Goal: Information Seeking & Learning: Check status

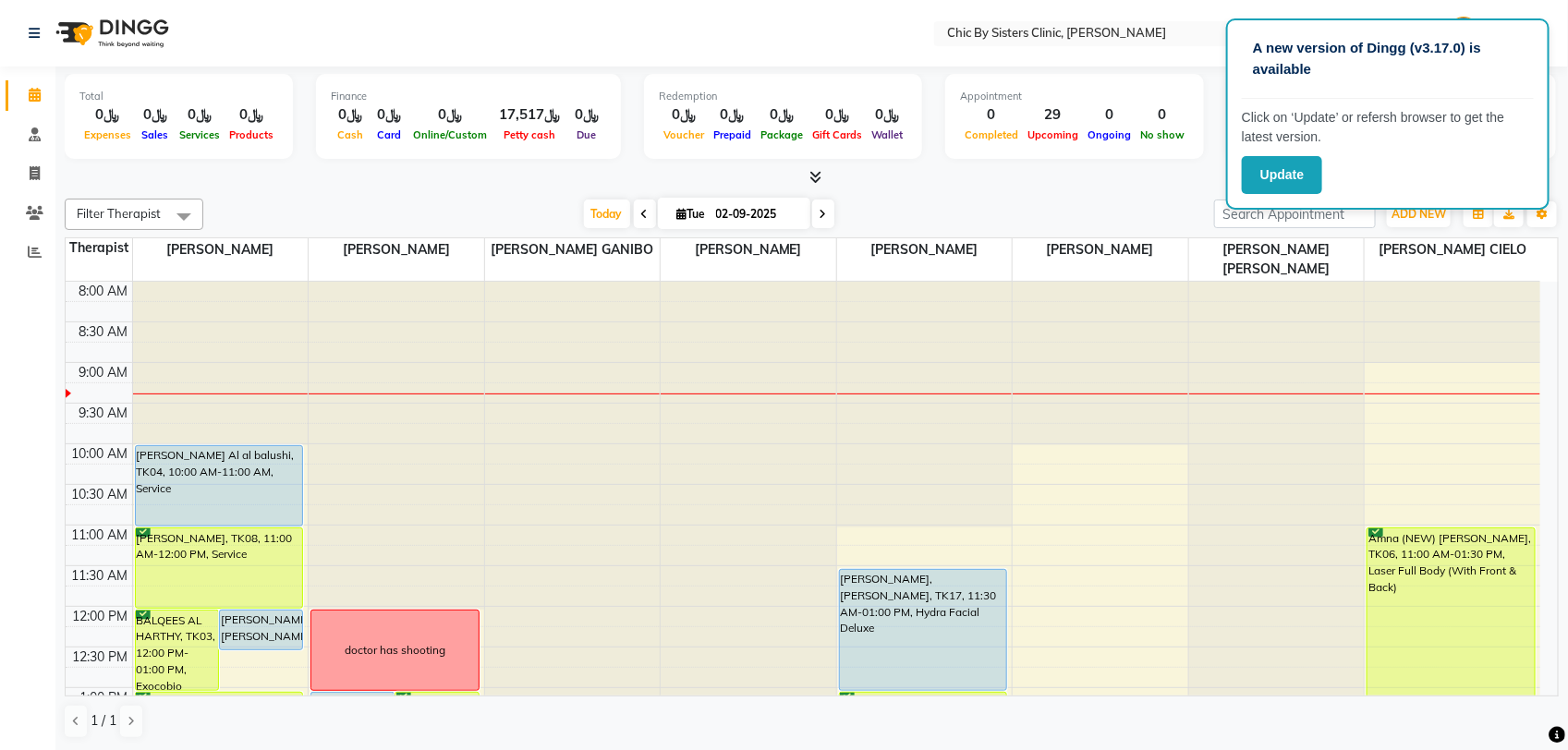
scroll to position [693, 0]
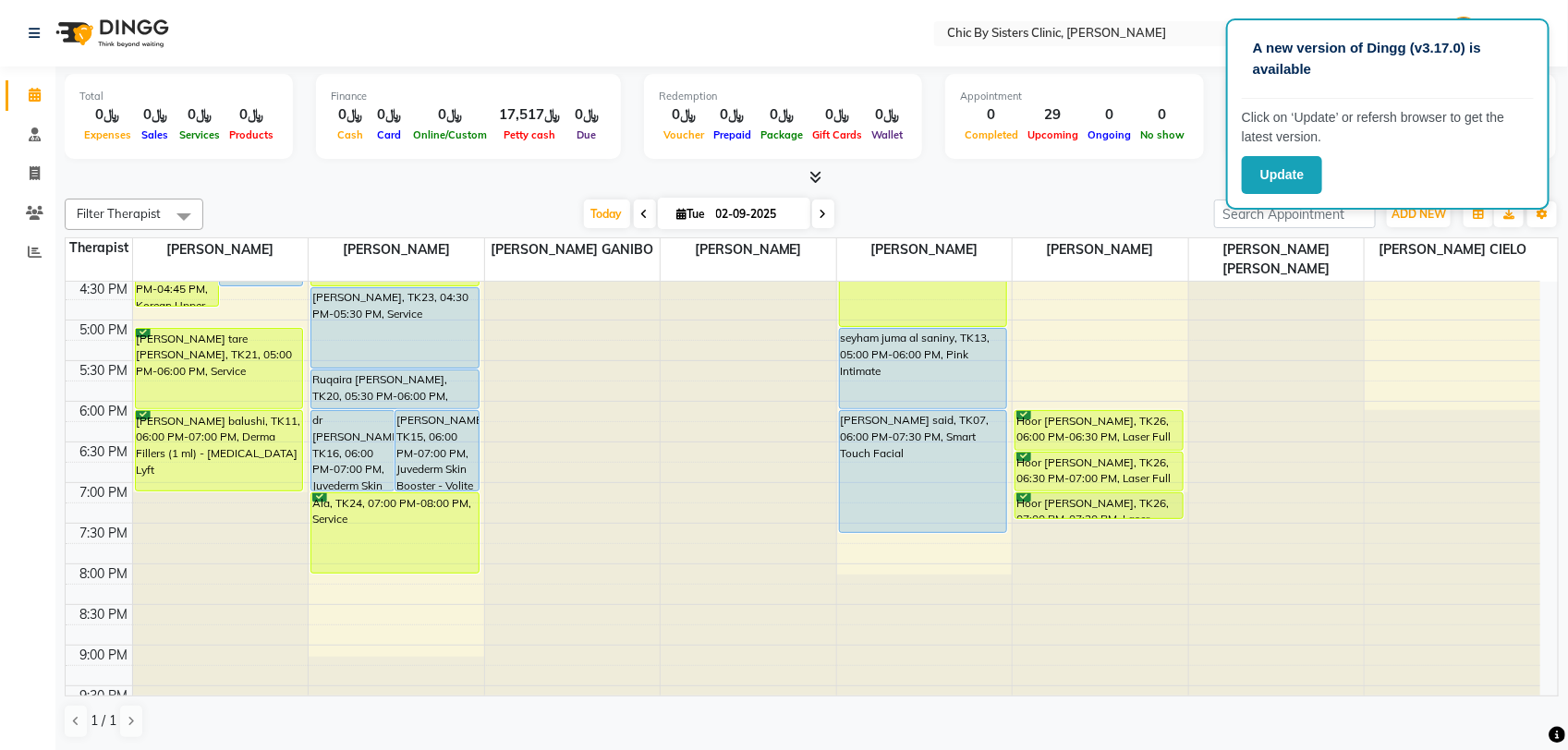
click at [768, 218] on input "02-09-2025" at bounding box center [757, 215] width 93 height 28
select select "9"
select select "2025"
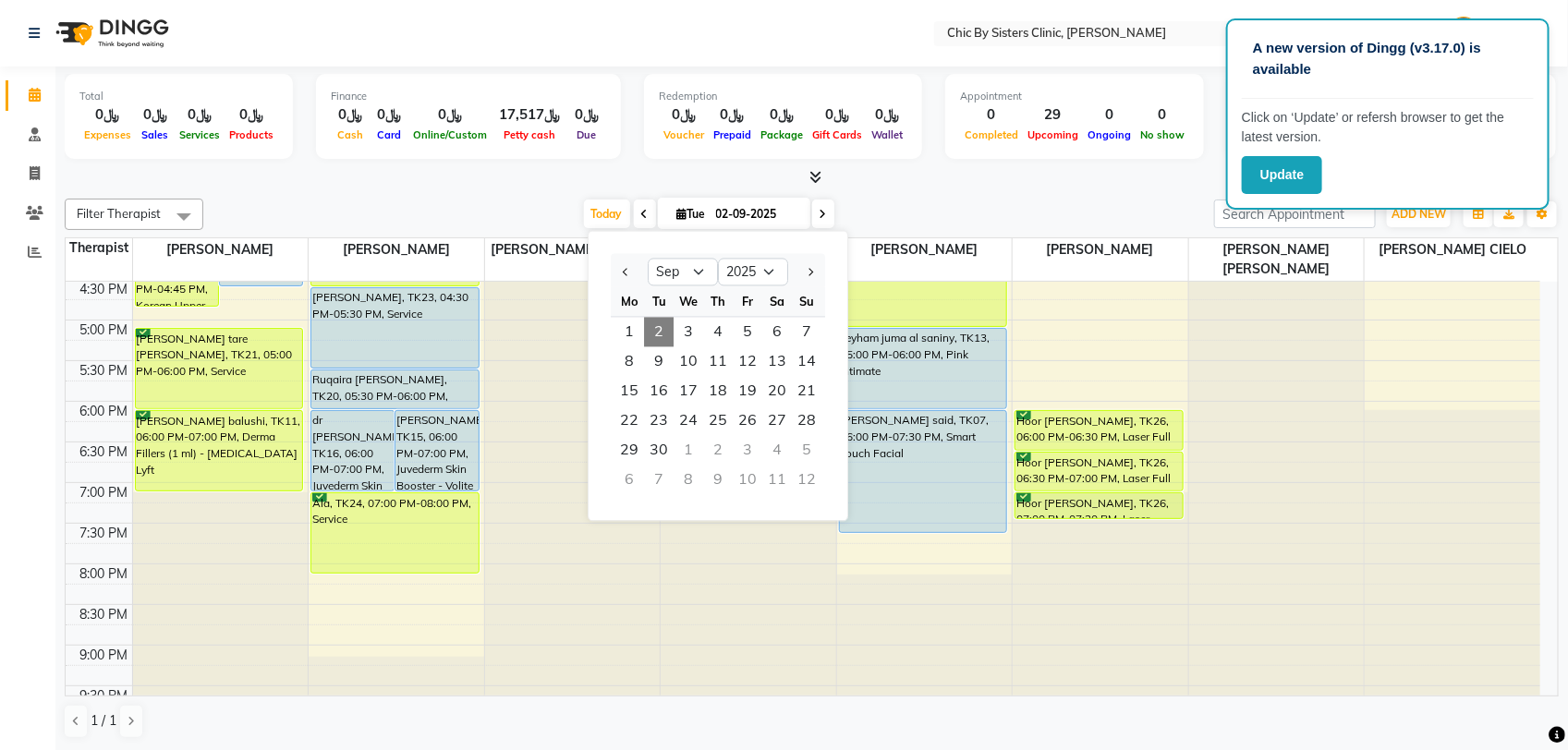
click at [723, 216] on input "02-09-2025" at bounding box center [757, 215] width 93 height 28
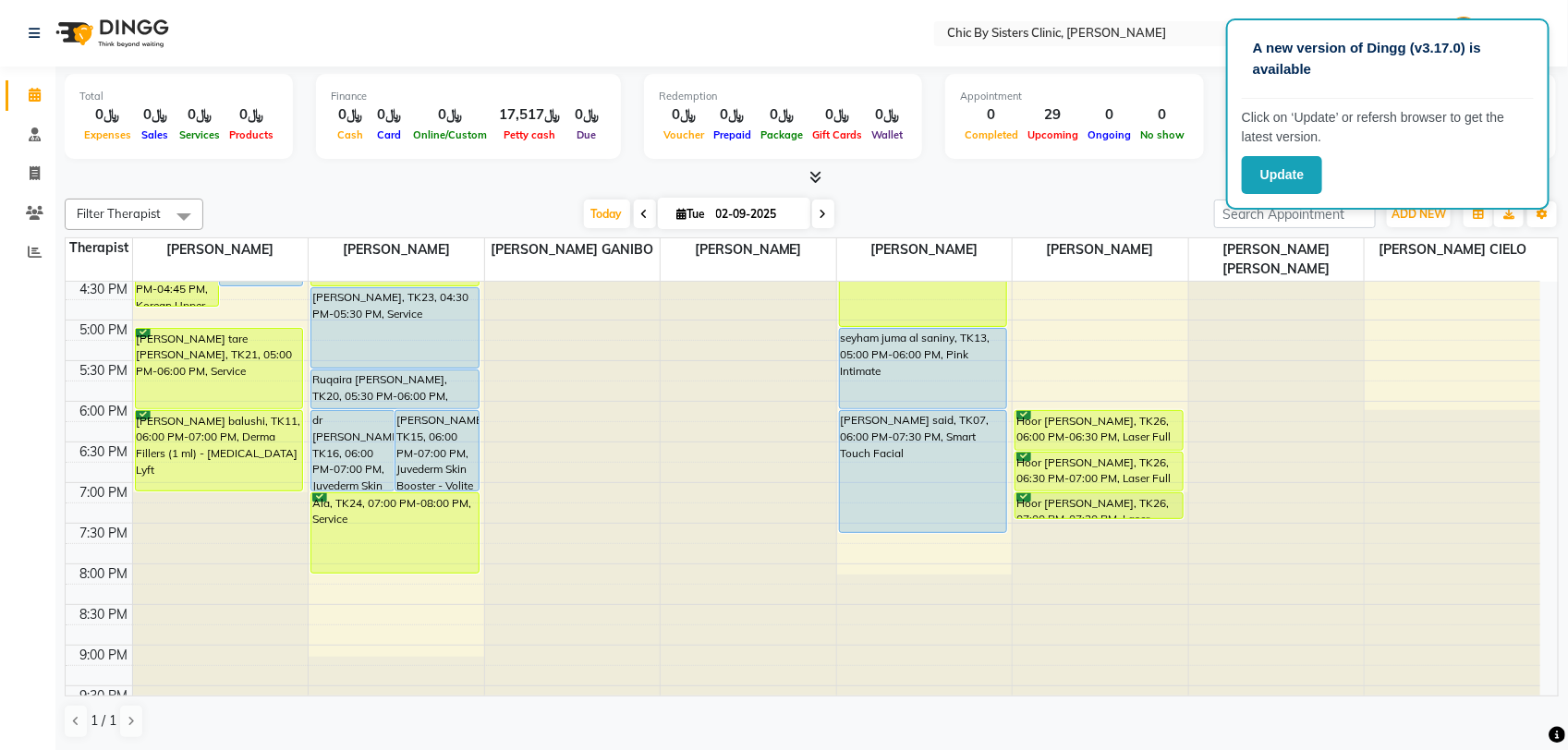
click at [699, 201] on span "[DATE]" at bounding box center [733, 214] width 153 height 31
click at [707, 207] on span "Tue" at bounding box center [691, 214] width 37 height 14
select select "9"
select select "2025"
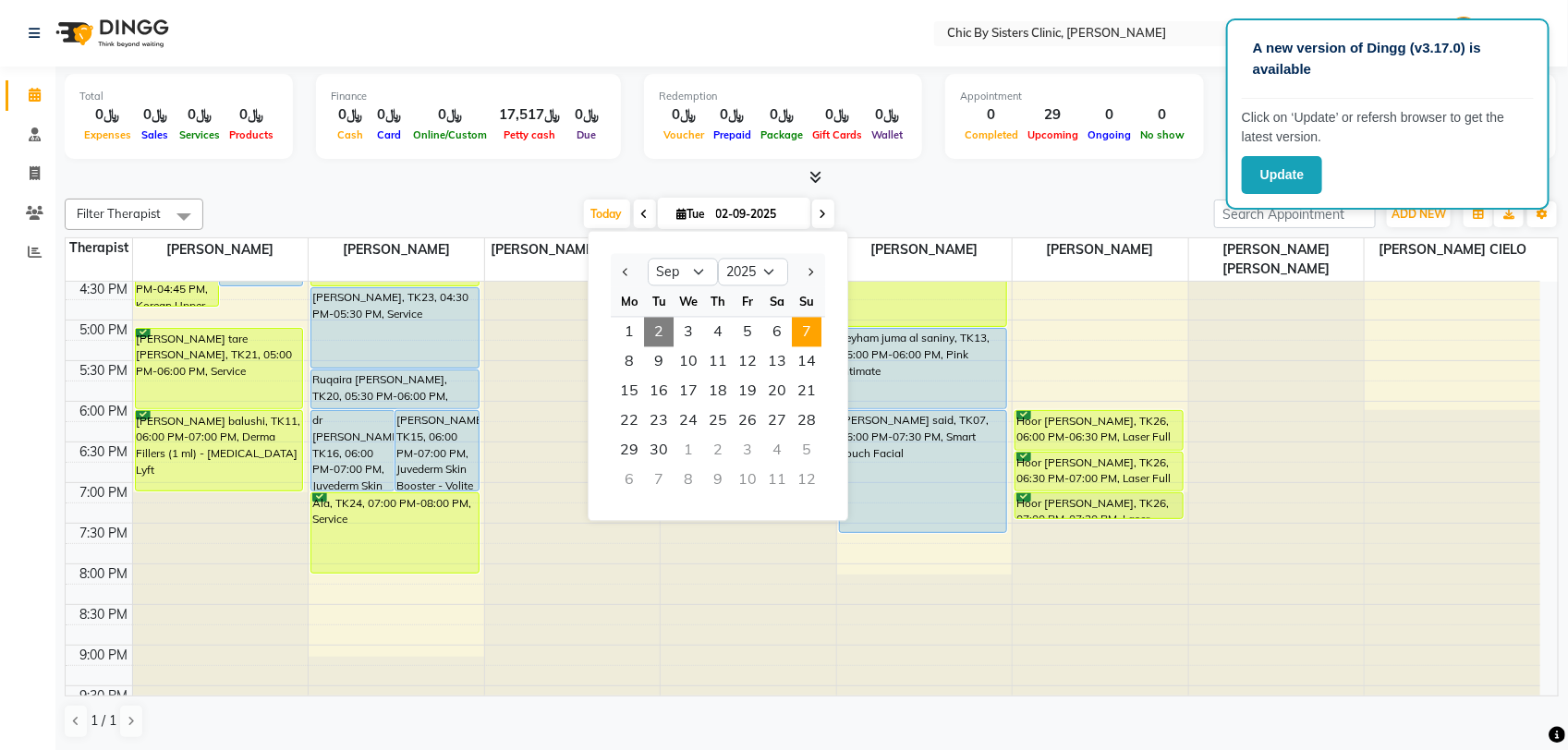
click at [806, 335] on span "7" at bounding box center [806, 333] width 30 height 30
type input "[DATE]"
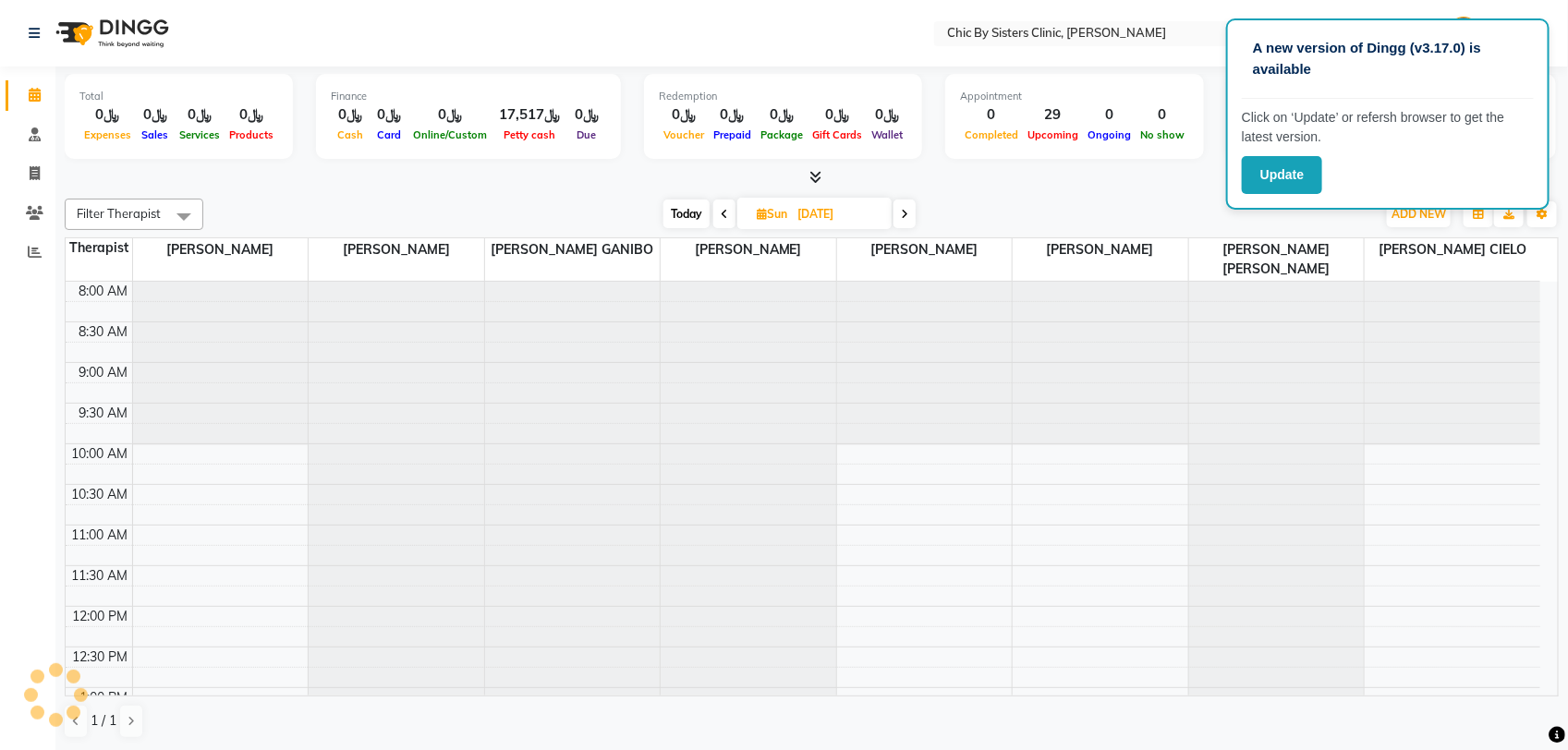
scroll to position [83, 0]
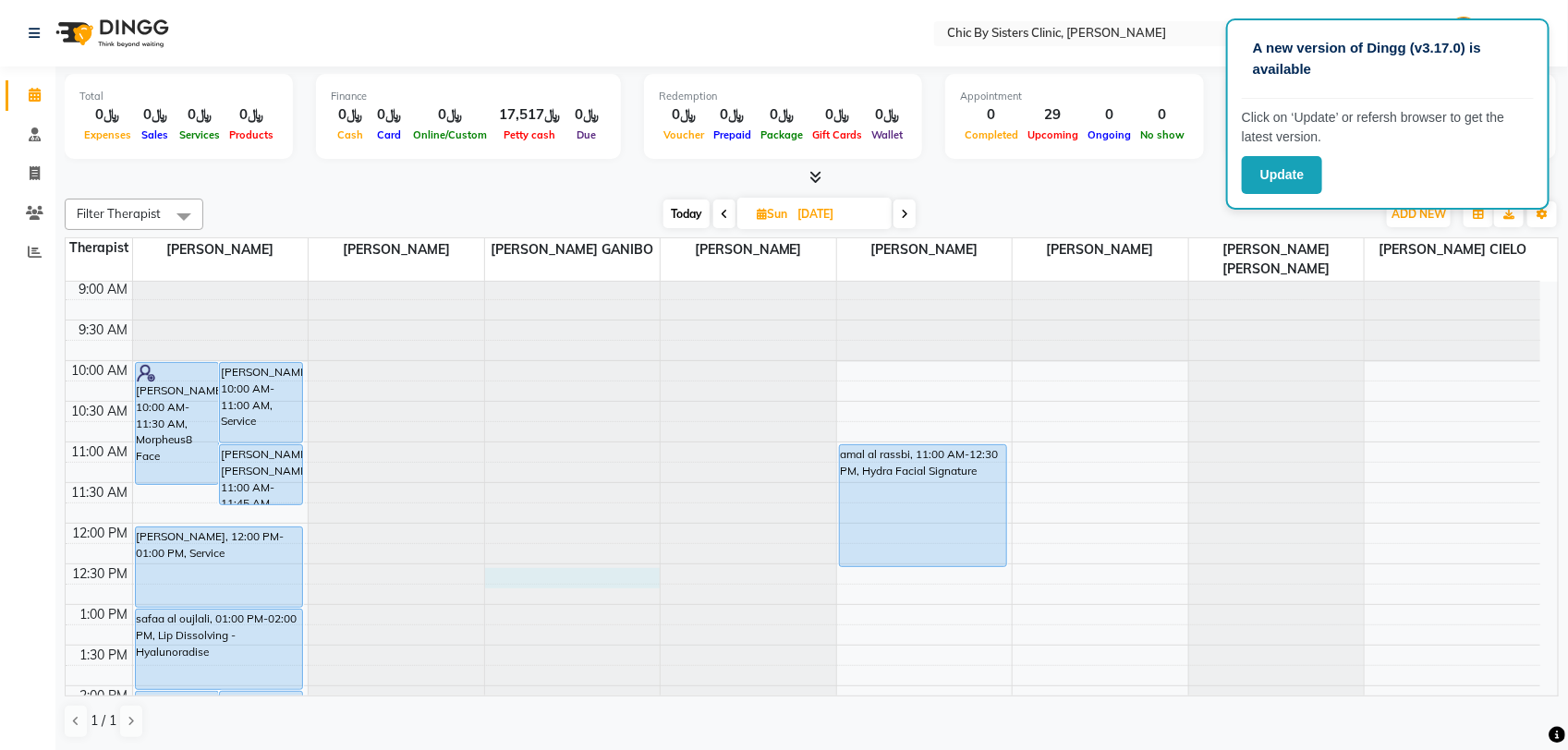
click at [496, 199] on div at bounding box center [573, 199] width 175 height 0
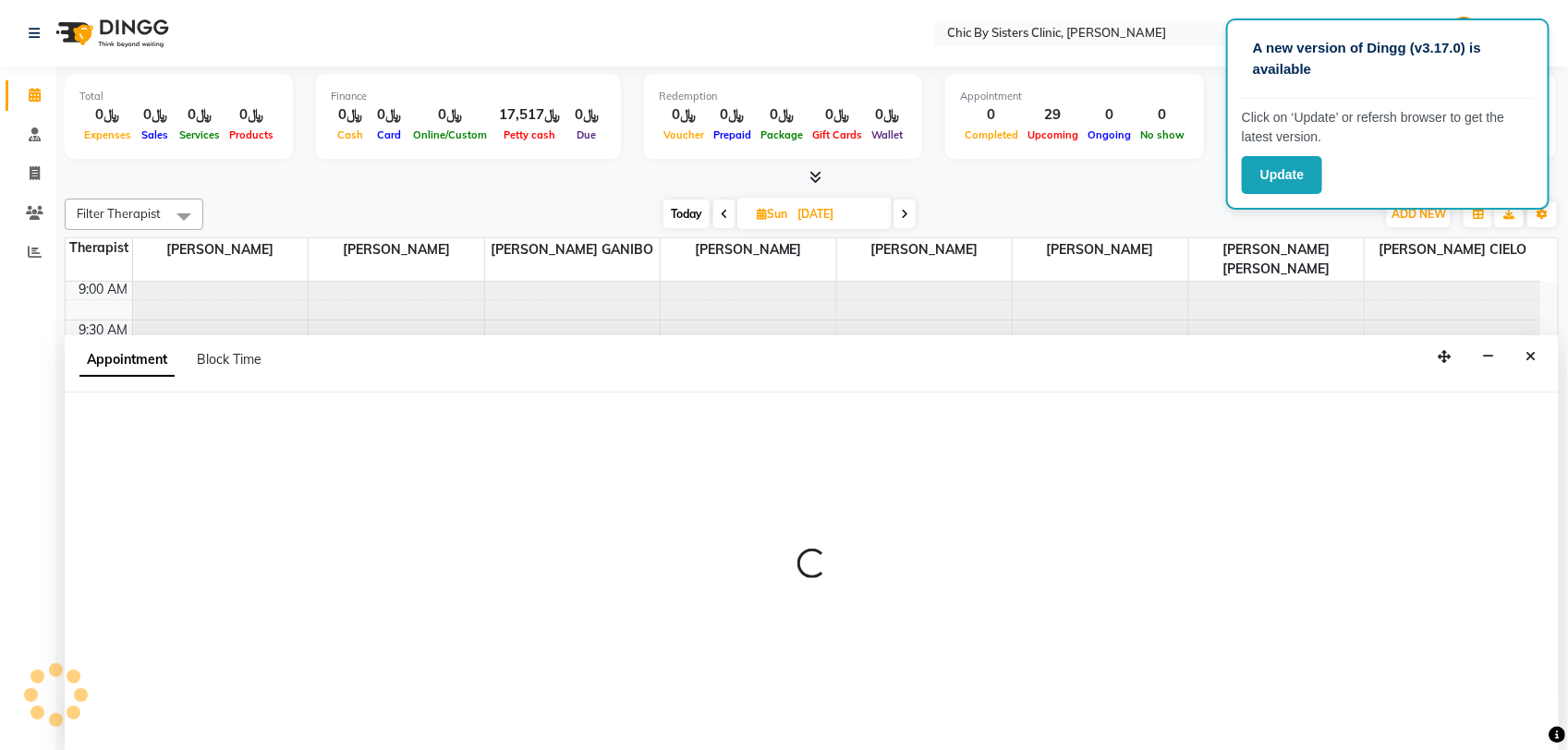
select select "49181"
select select "750"
select select "tentative"
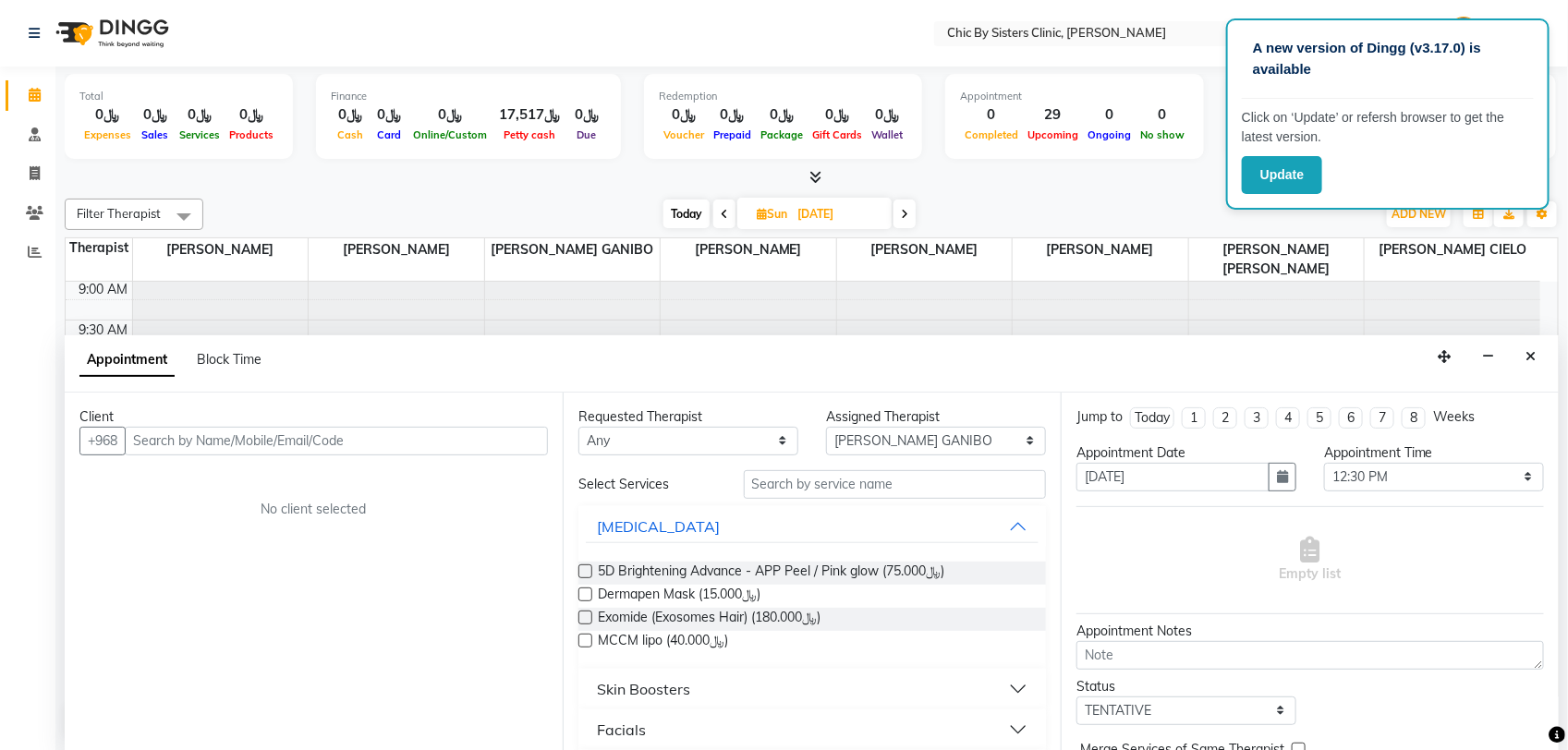
click at [482, 199] on div at bounding box center [396, 199] width 175 height 0
click at [488, 199] on div at bounding box center [573, 199] width 175 height 0
click at [1531, 353] on icon "Close" at bounding box center [1530, 356] width 10 height 13
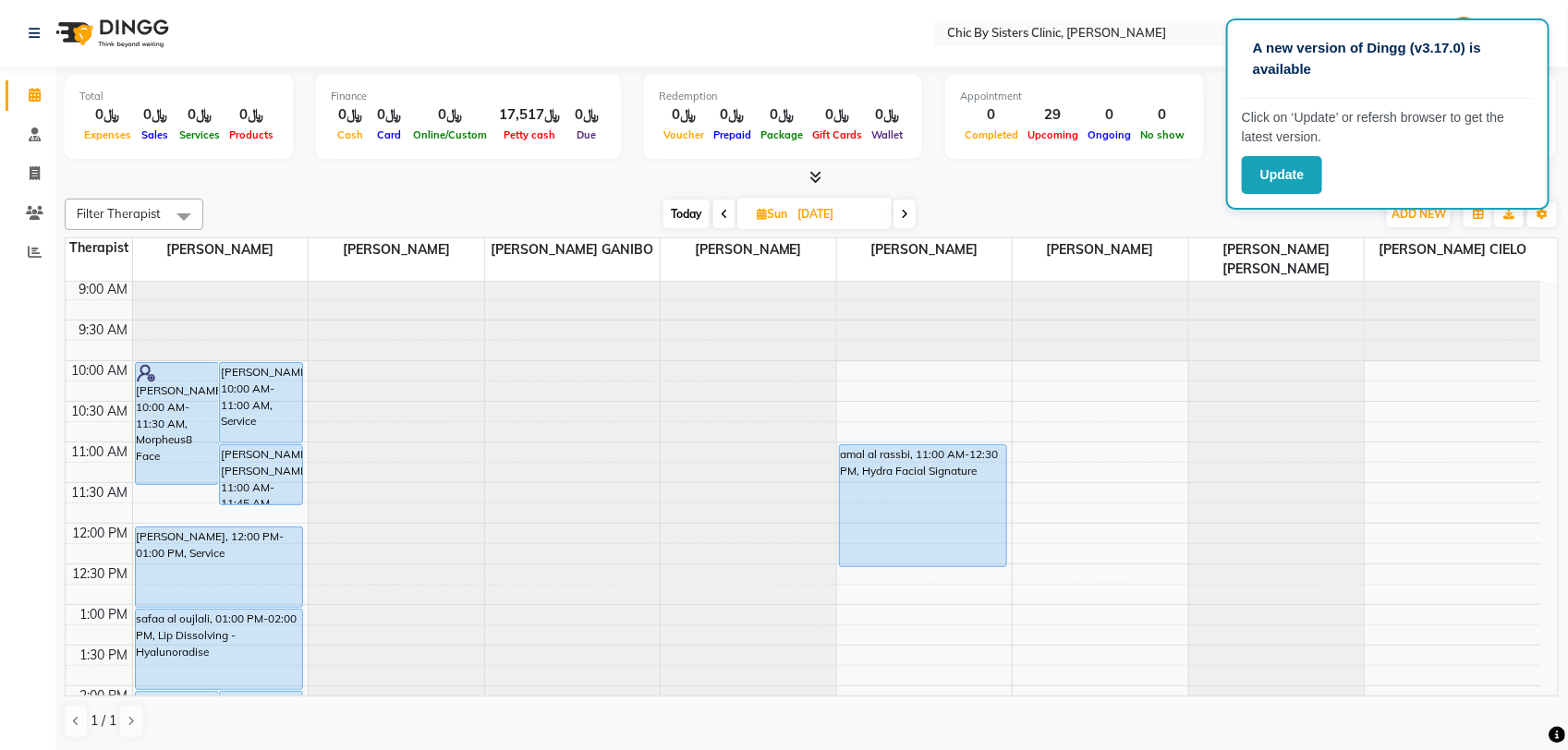
click at [403, 29] on nav "Select Location × Chic By Sisters Clinic, Al Sarooj Default Panel My Panel Engl…" at bounding box center [784, 33] width 1568 height 67
click at [508, 199] on div at bounding box center [573, 199] width 175 height 0
select select "49181"
select select "tentative"
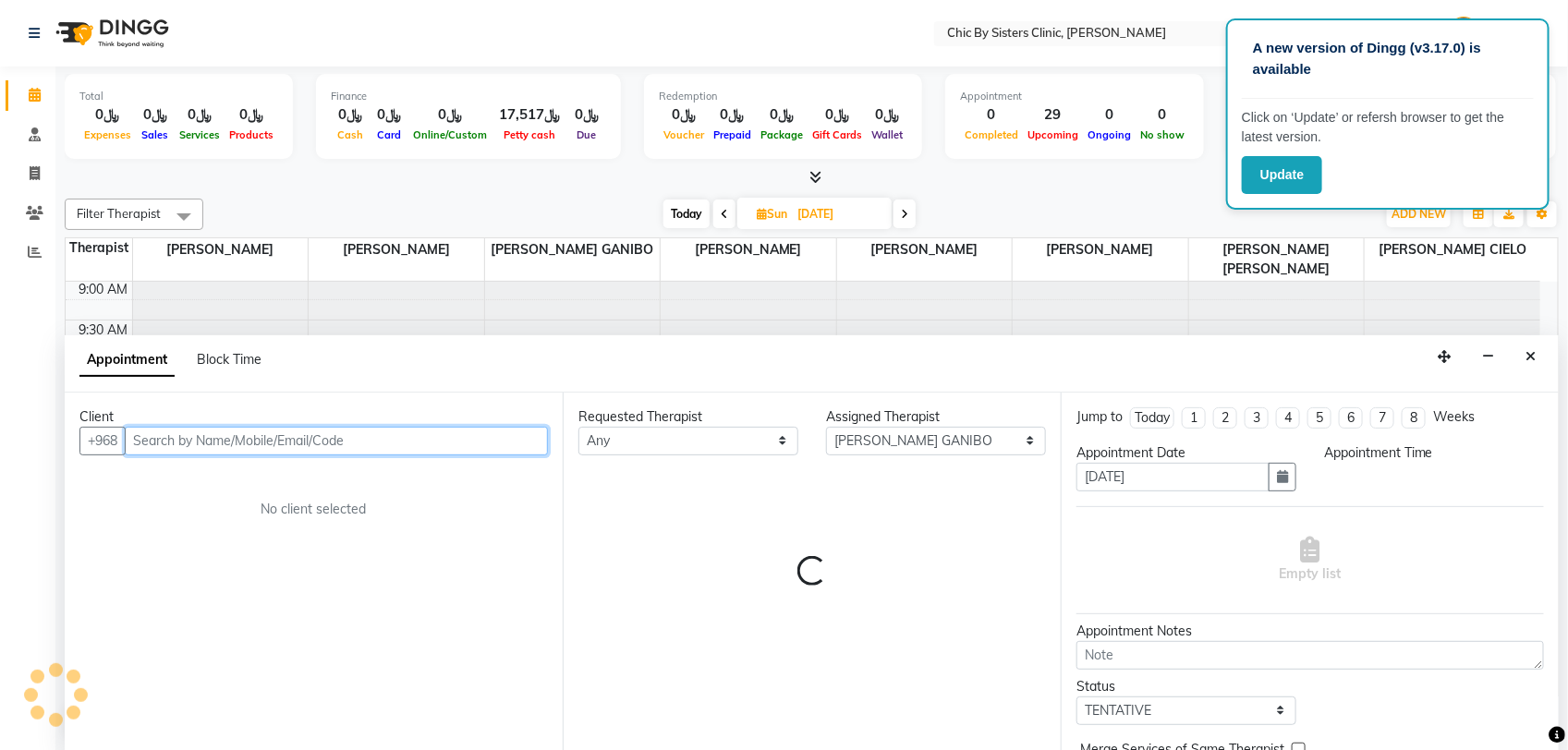
select select "705"
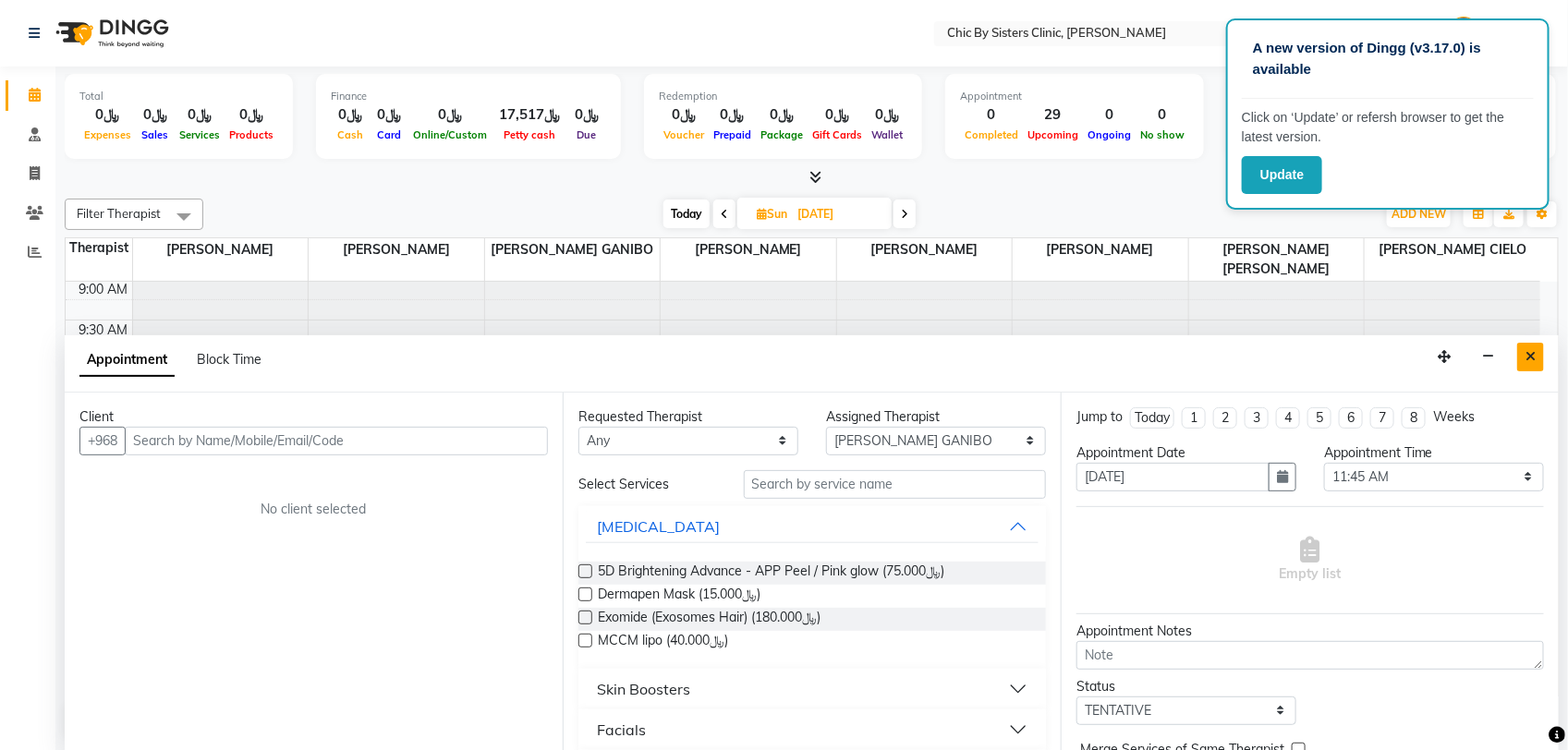
click at [1525, 356] on button "Close" at bounding box center [1530, 356] width 27 height 29
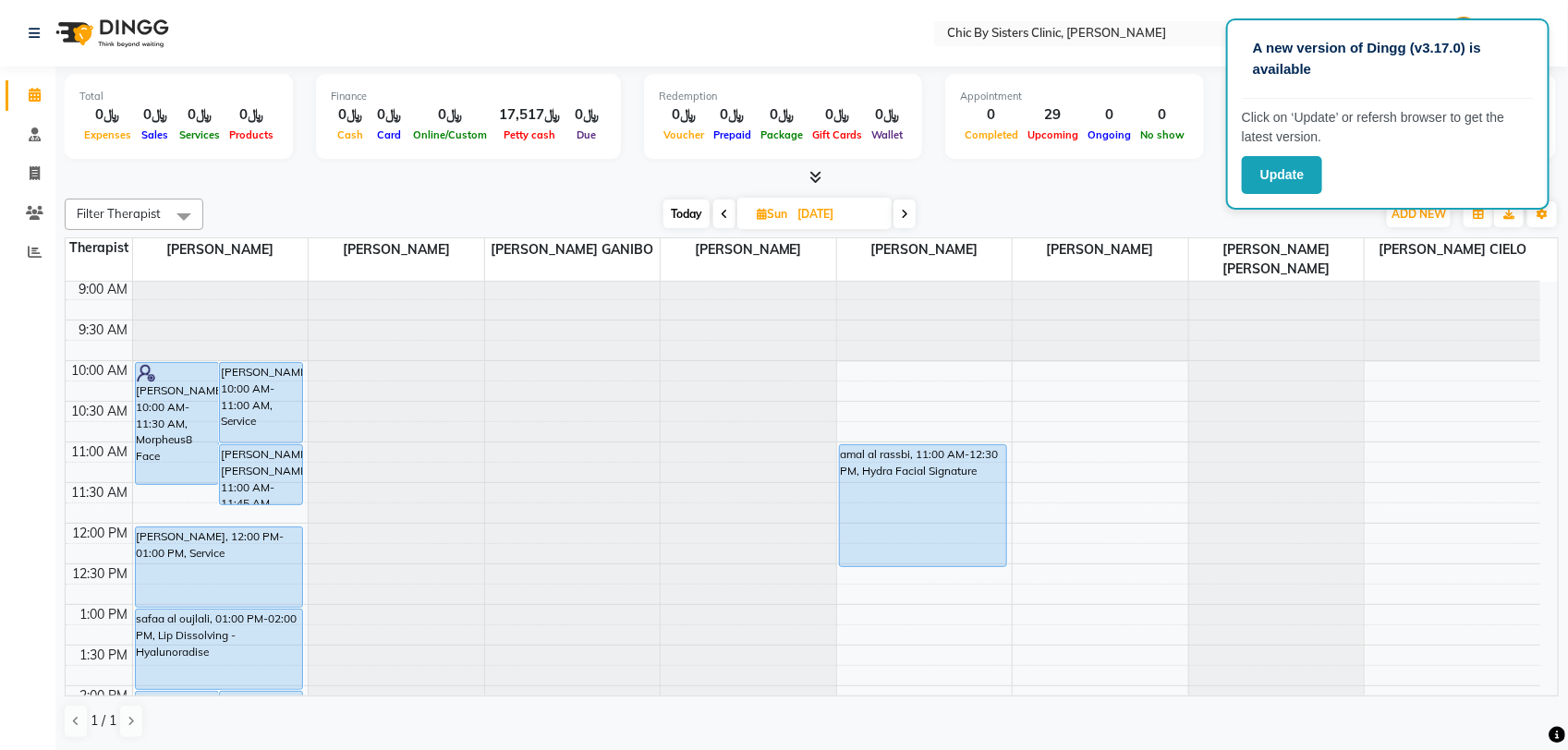
click at [854, 213] on input "[DATE]" at bounding box center [838, 215] width 93 height 28
select select "9"
select select "2025"
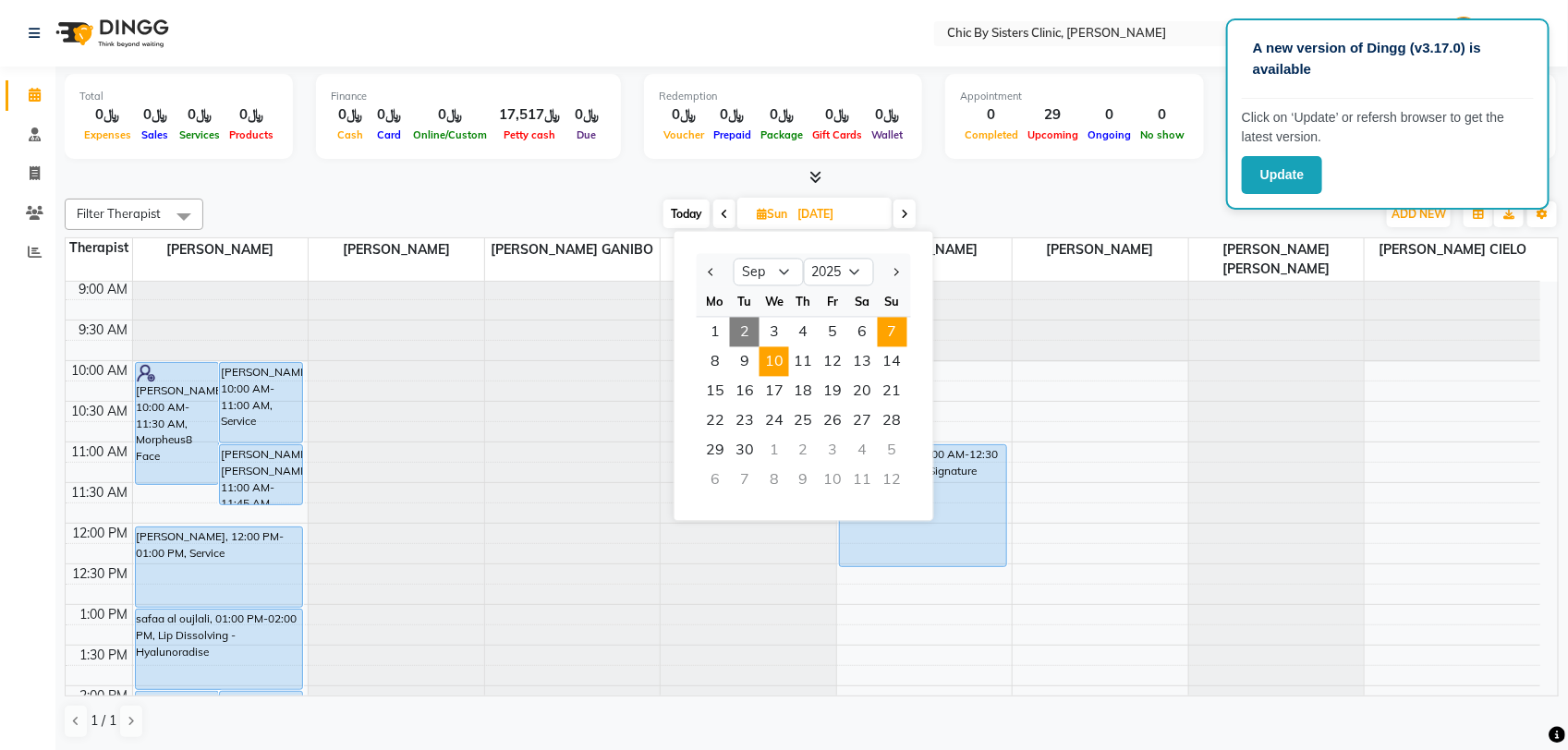
click at [773, 362] on span "10" at bounding box center [774, 362] width 30 height 30
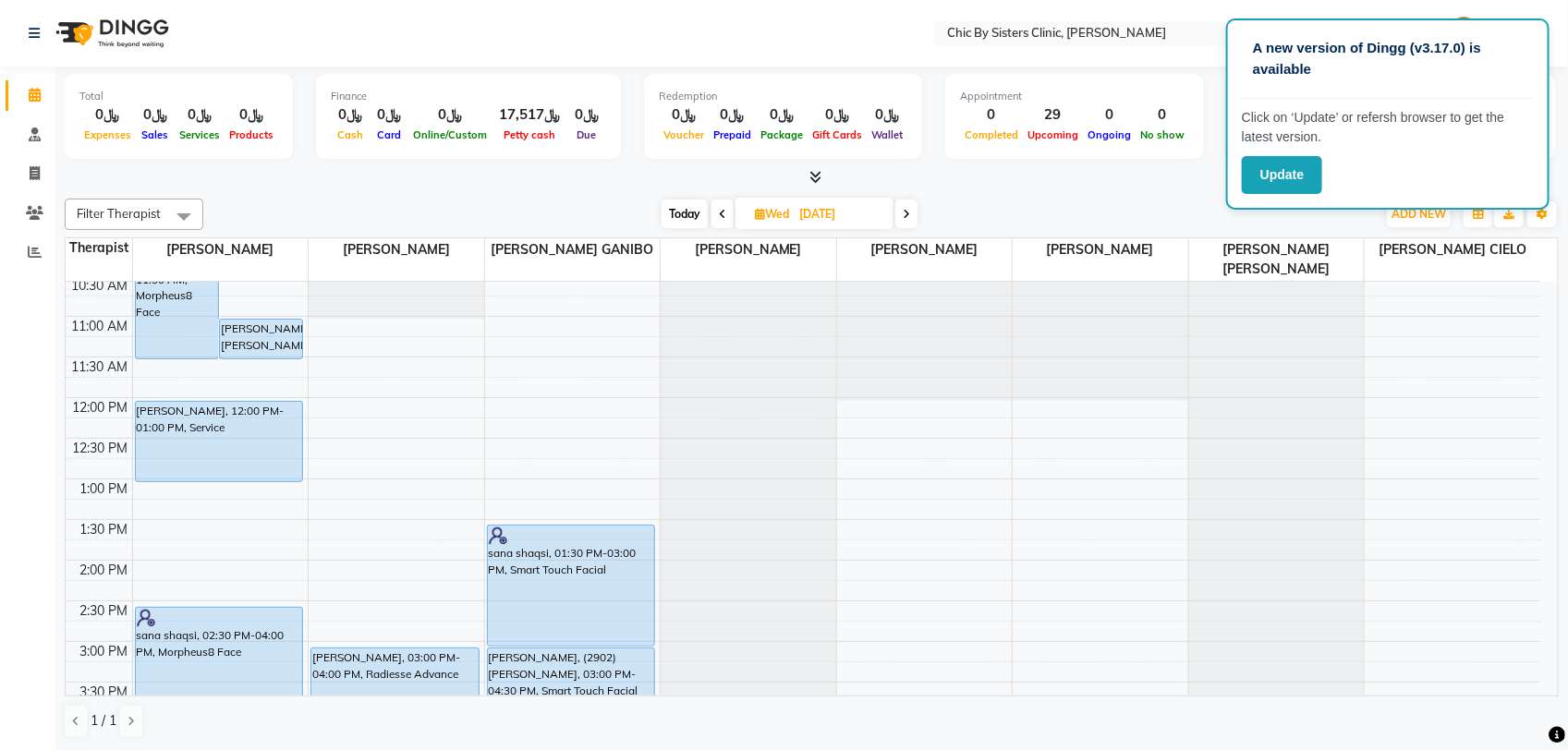
scroll to position [199, 0]
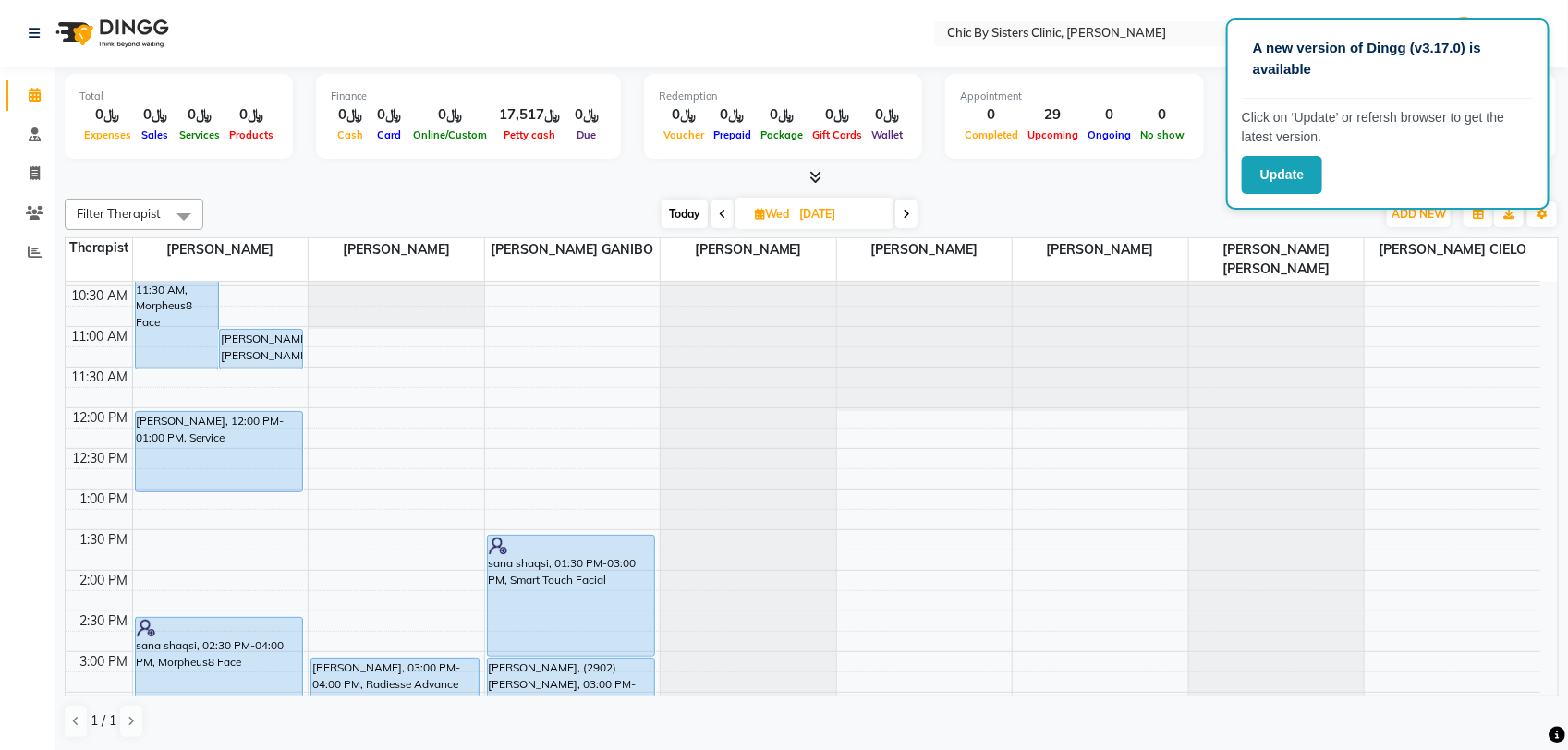
click at [677, 8] on nav "Select Location × Chic By Sisters Clinic, Al Sarooj Default Panel My Panel Engl…" at bounding box center [784, 33] width 1568 height 67
click at [737, 12] on nav "Select Location × Chic By Sisters Clinic, Al Sarooj Default Panel My Panel Engl…" at bounding box center [784, 33] width 1568 height 67
click at [686, 210] on span "Today" at bounding box center [684, 214] width 46 height 29
type input "02-09-2025"
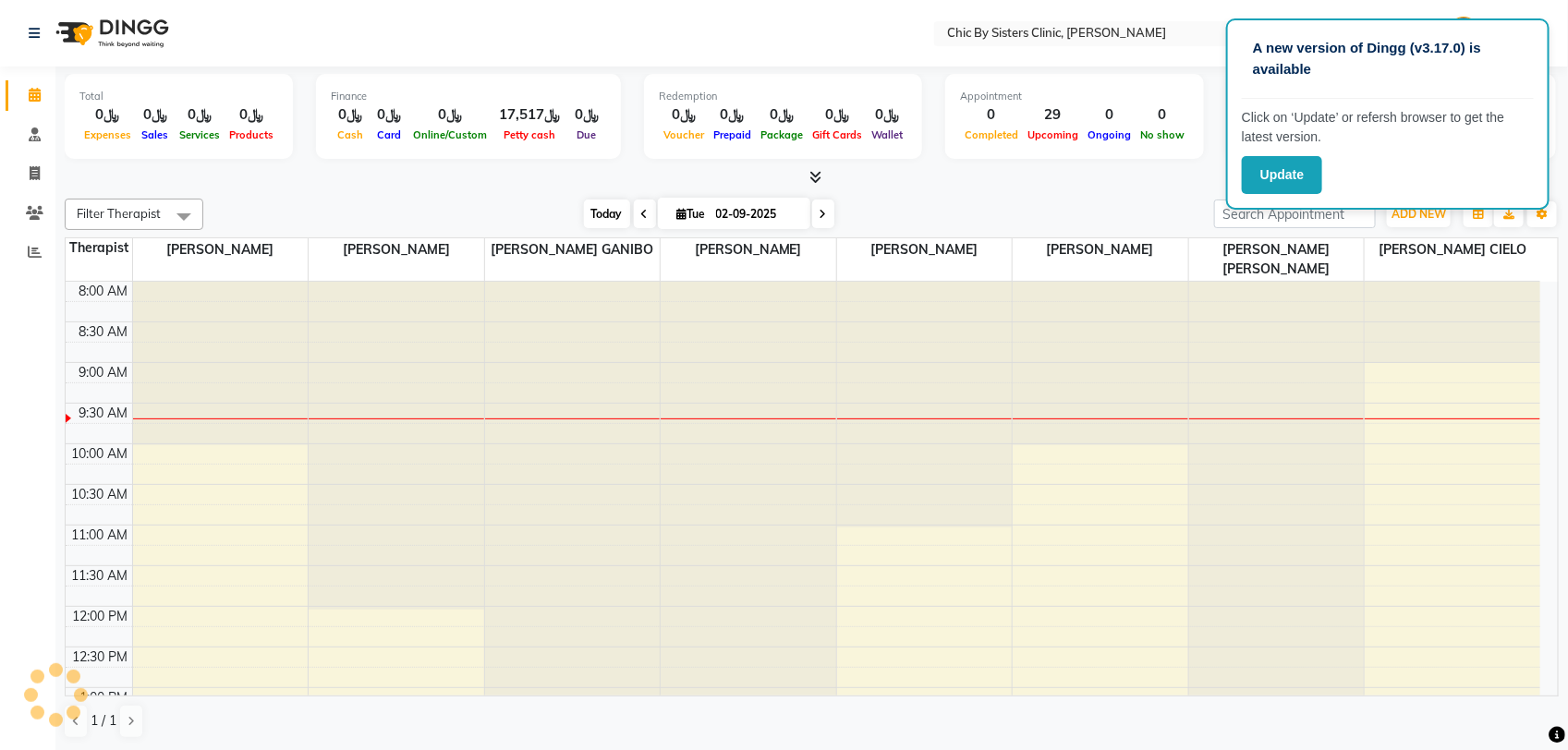
scroll to position [83, 0]
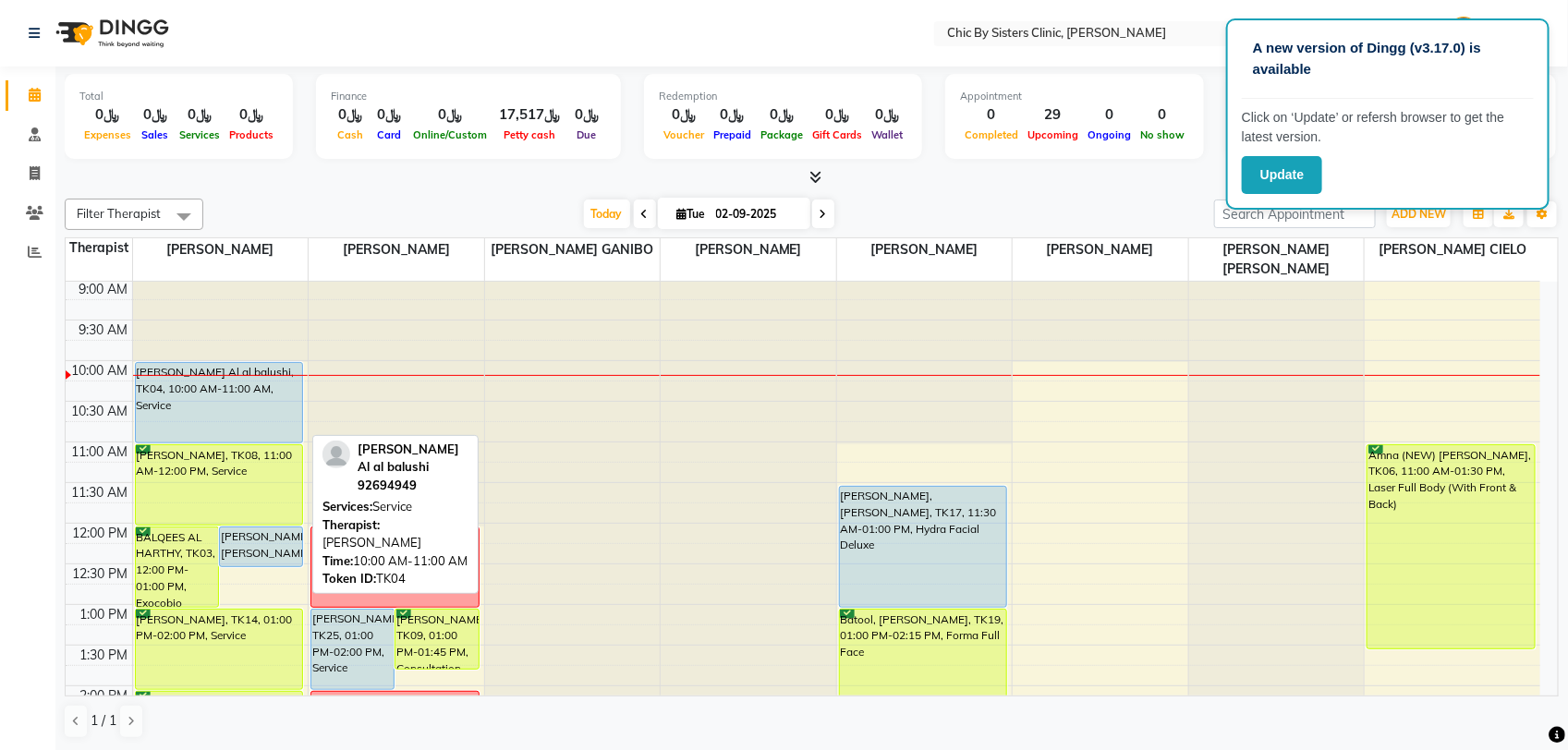
click at [171, 412] on div "[PERSON_NAME] Al al balushi, TK04, 10:00 AM-11:00 AM, Service" at bounding box center [220, 403] width 167 height 80
select select "6"
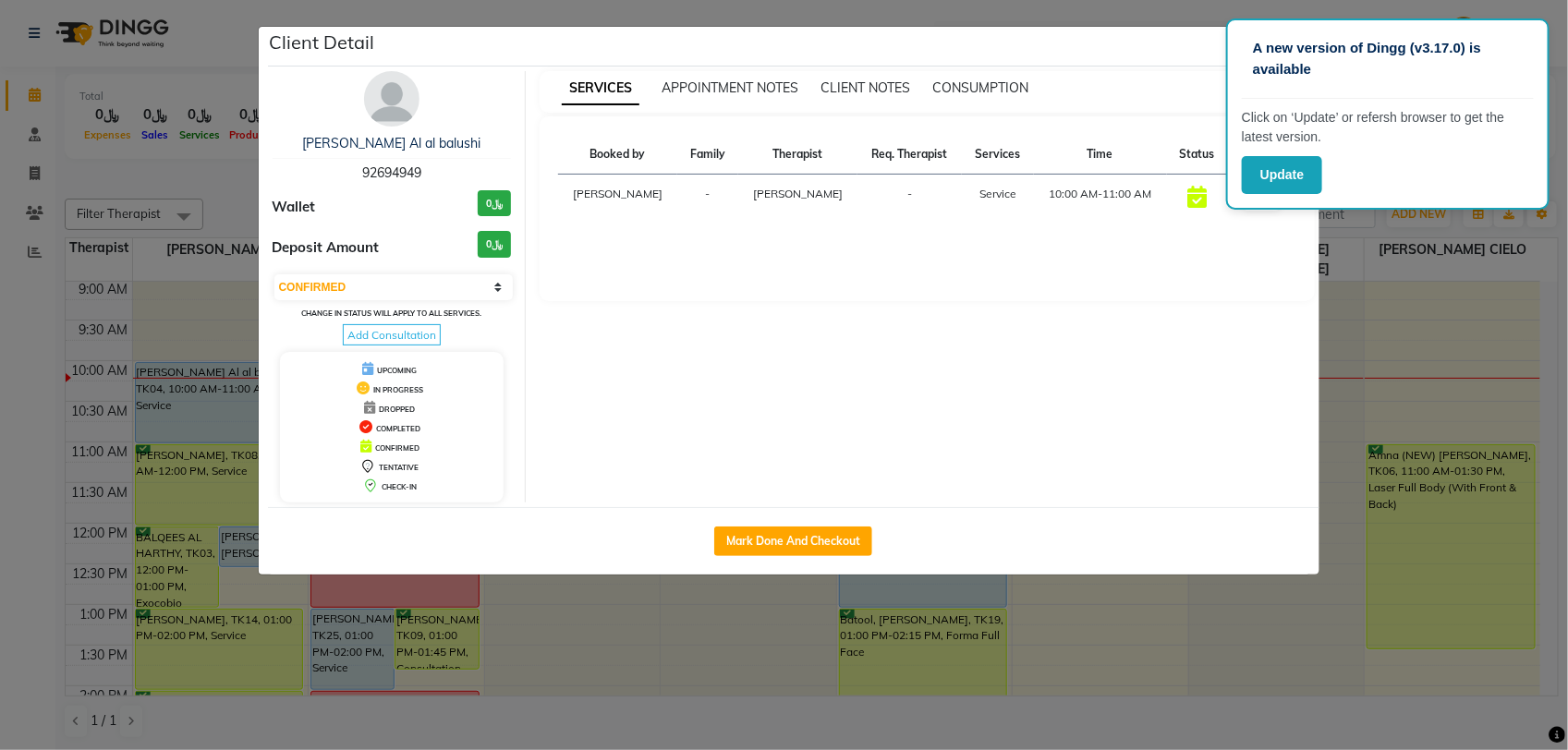
click at [1275, 698] on ngb-modal-window "Client Detail [PERSON_NAME] Al al balushi 92694949 Wallet ﷼0 Deposit Amount ﷼0 …" at bounding box center [784, 375] width 1568 height 750
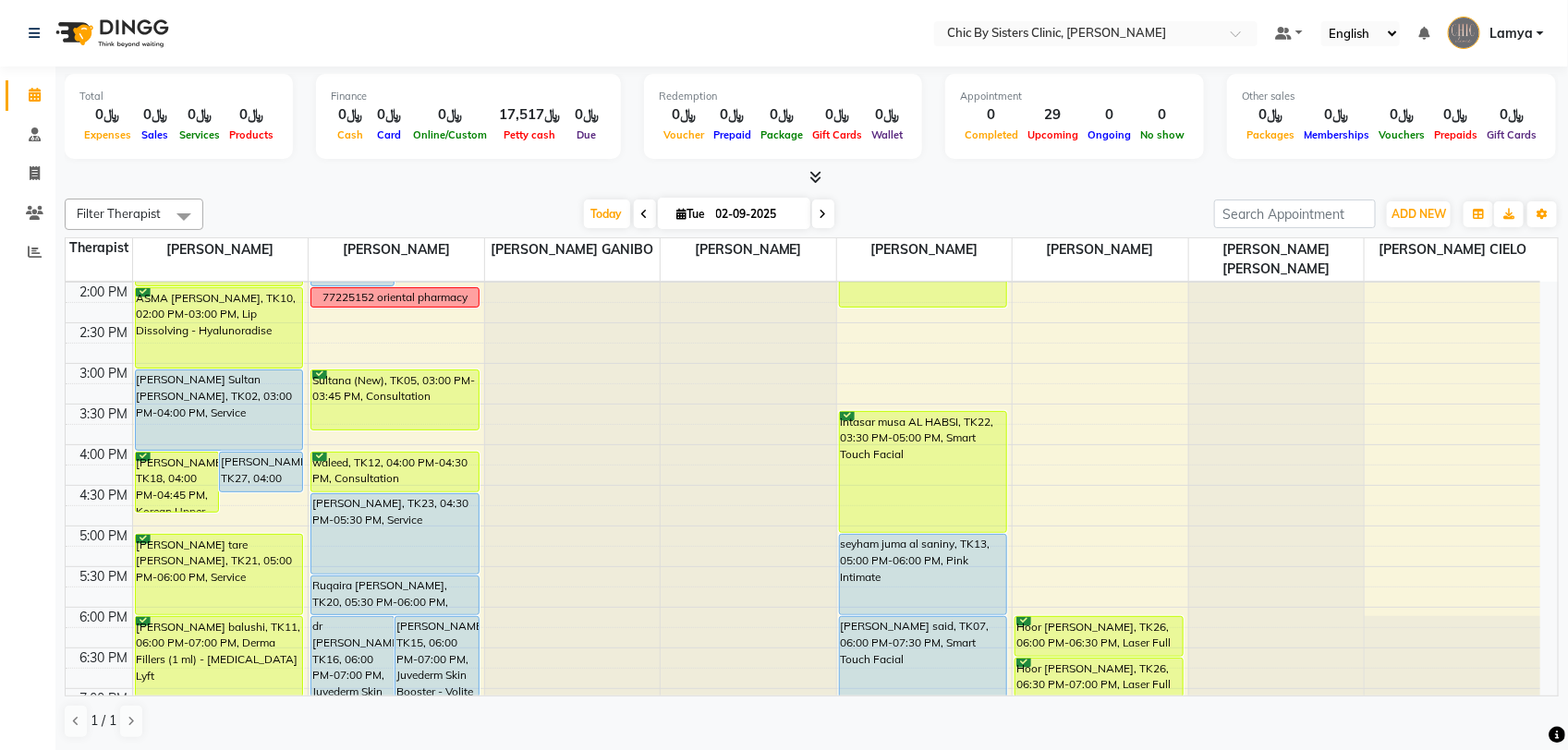
scroll to position [579, 0]
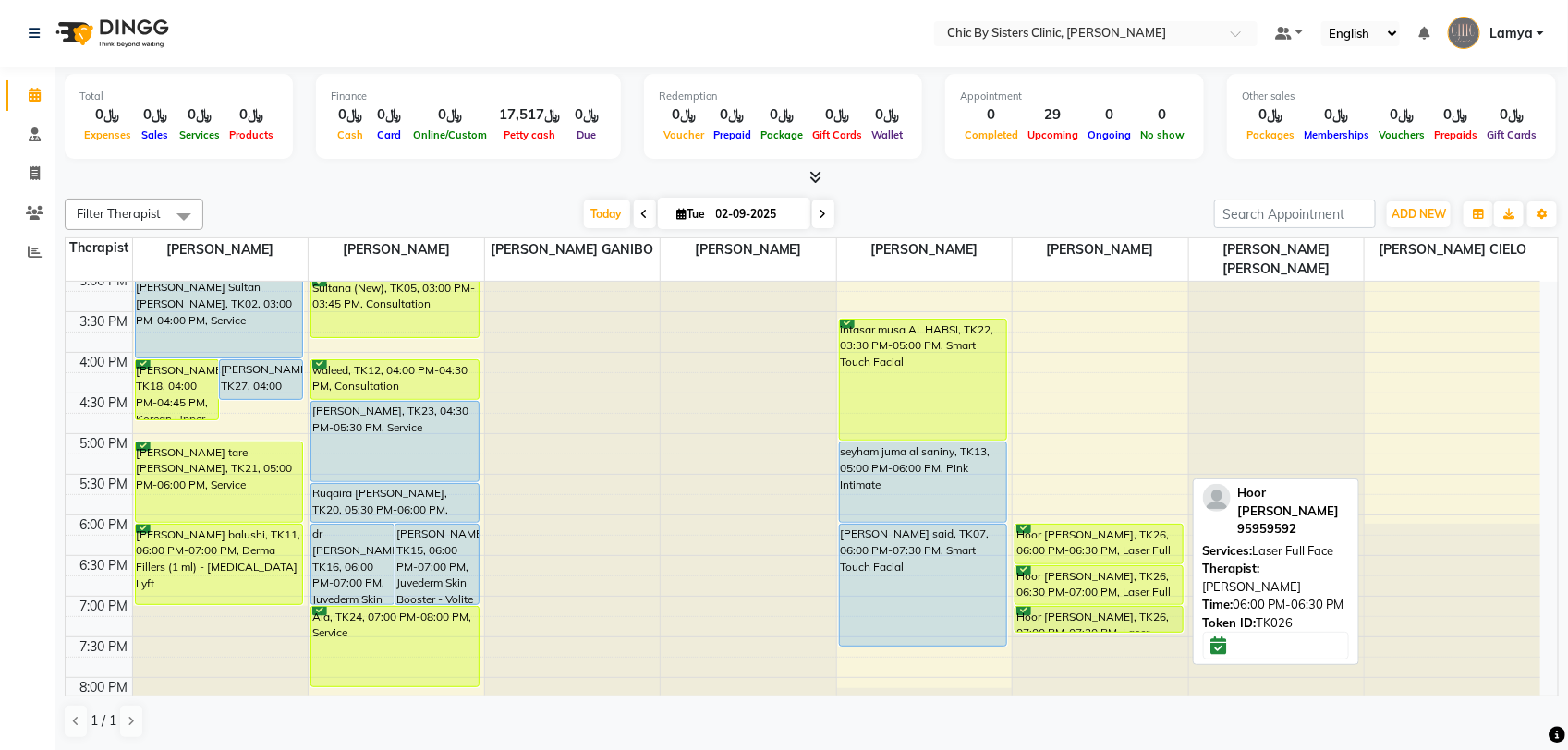
click at [1129, 556] on div "Hoor [PERSON_NAME], TK26, 06:00 PM-06:30 PM, Laser Full Face" at bounding box center [1098, 543] width 167 height 38
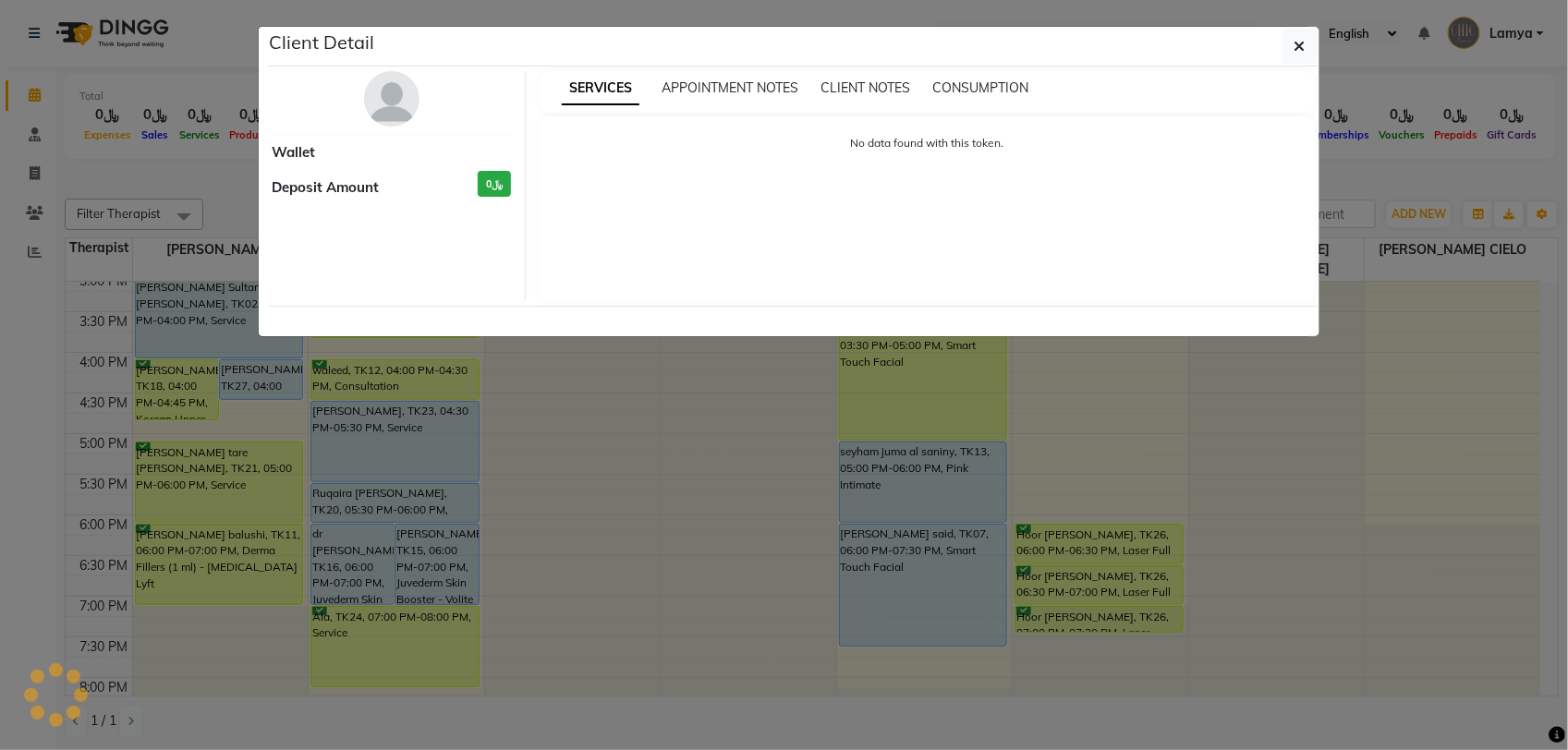
select select "6"
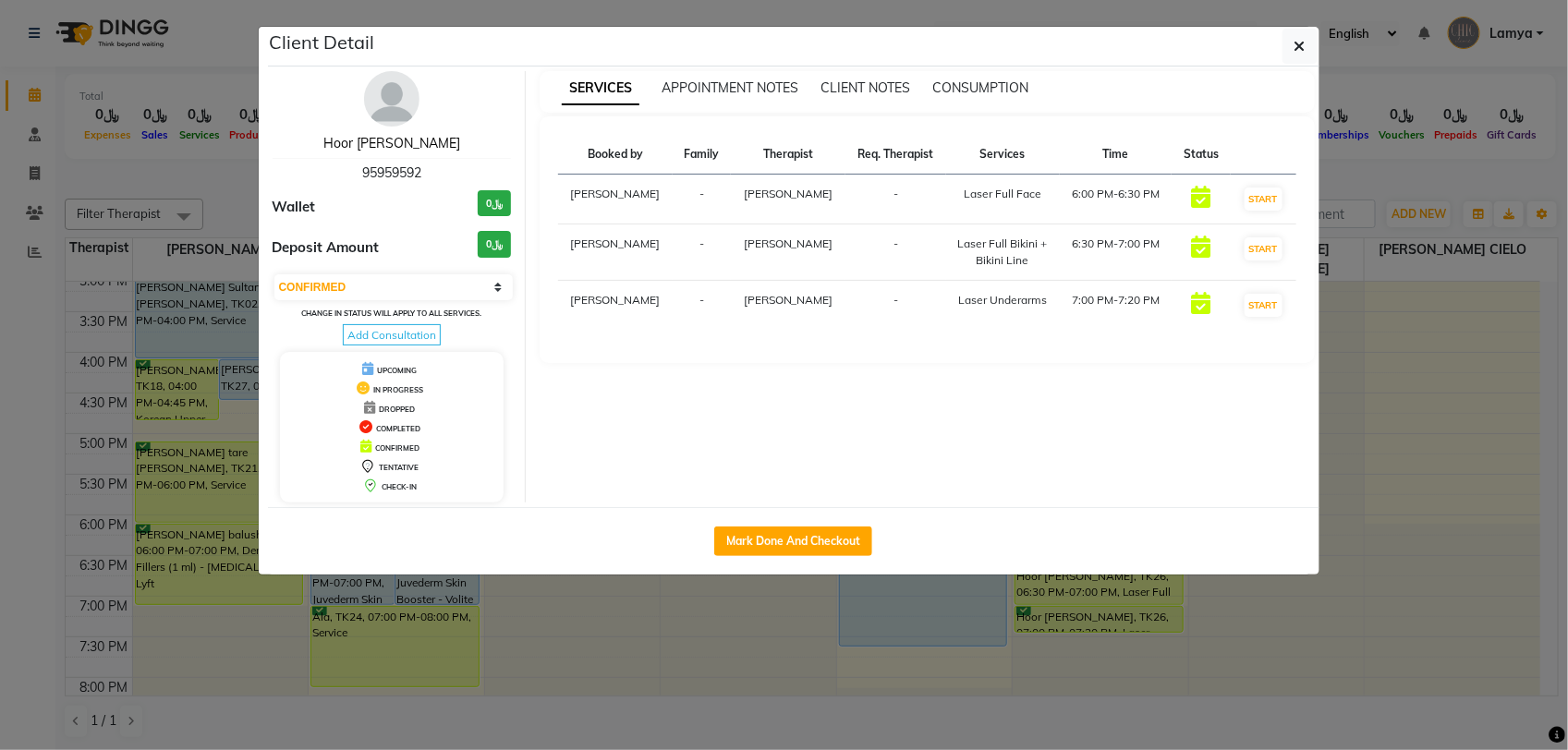
click at [415, 145] on link "Hoor Issa Al Zadjali" at bounding box center [391, 143] width 137 height 17
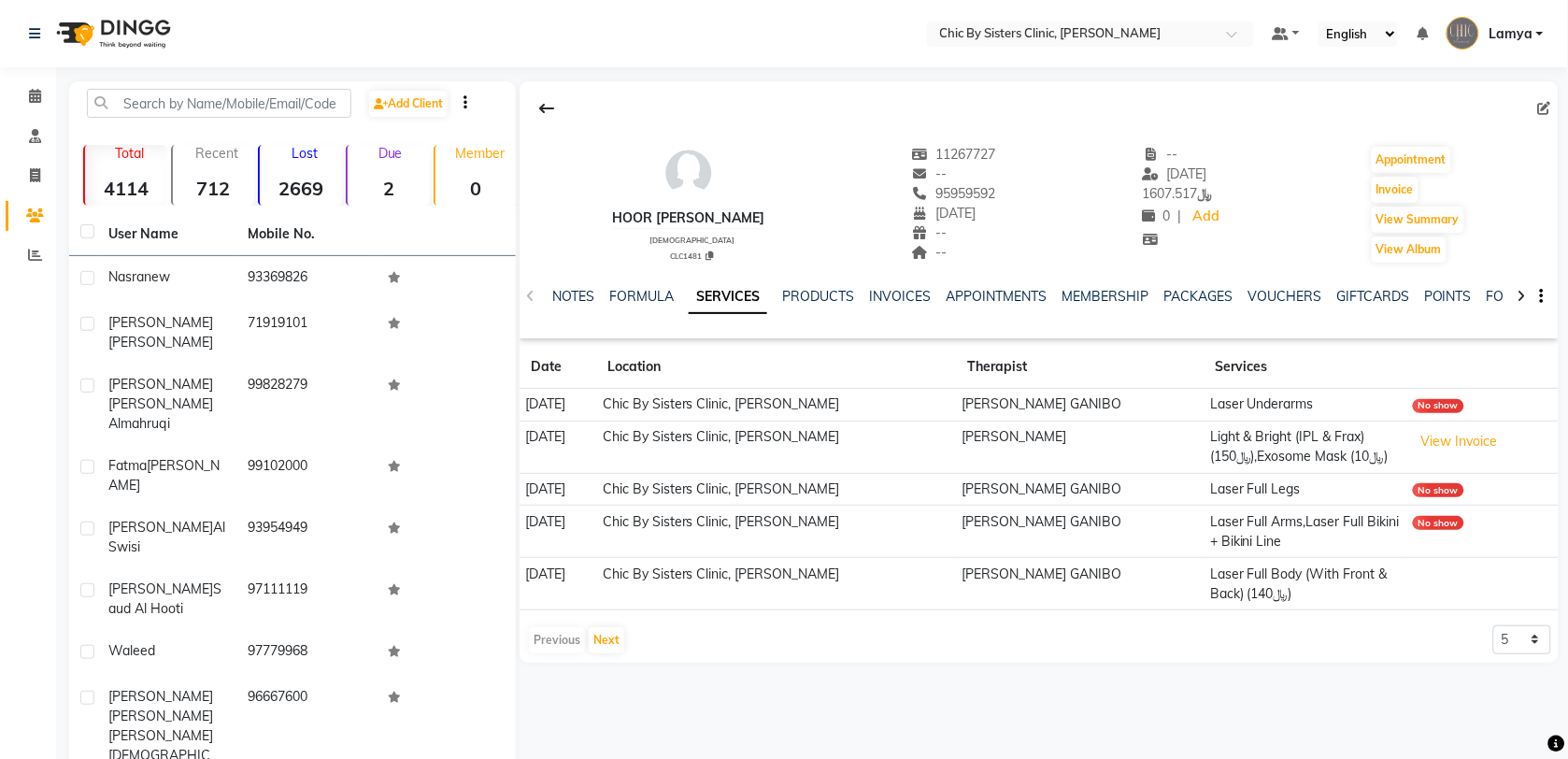
click at [612, 150] on div "Hoor Issa Al Zadjali female CLC1481" at bounding box center [688, 204] width 152 height 120
click at [967, 652] on div "Previous Next 5 10 50 100 500" at bounding box center [1038, 640] width 1024 height 30
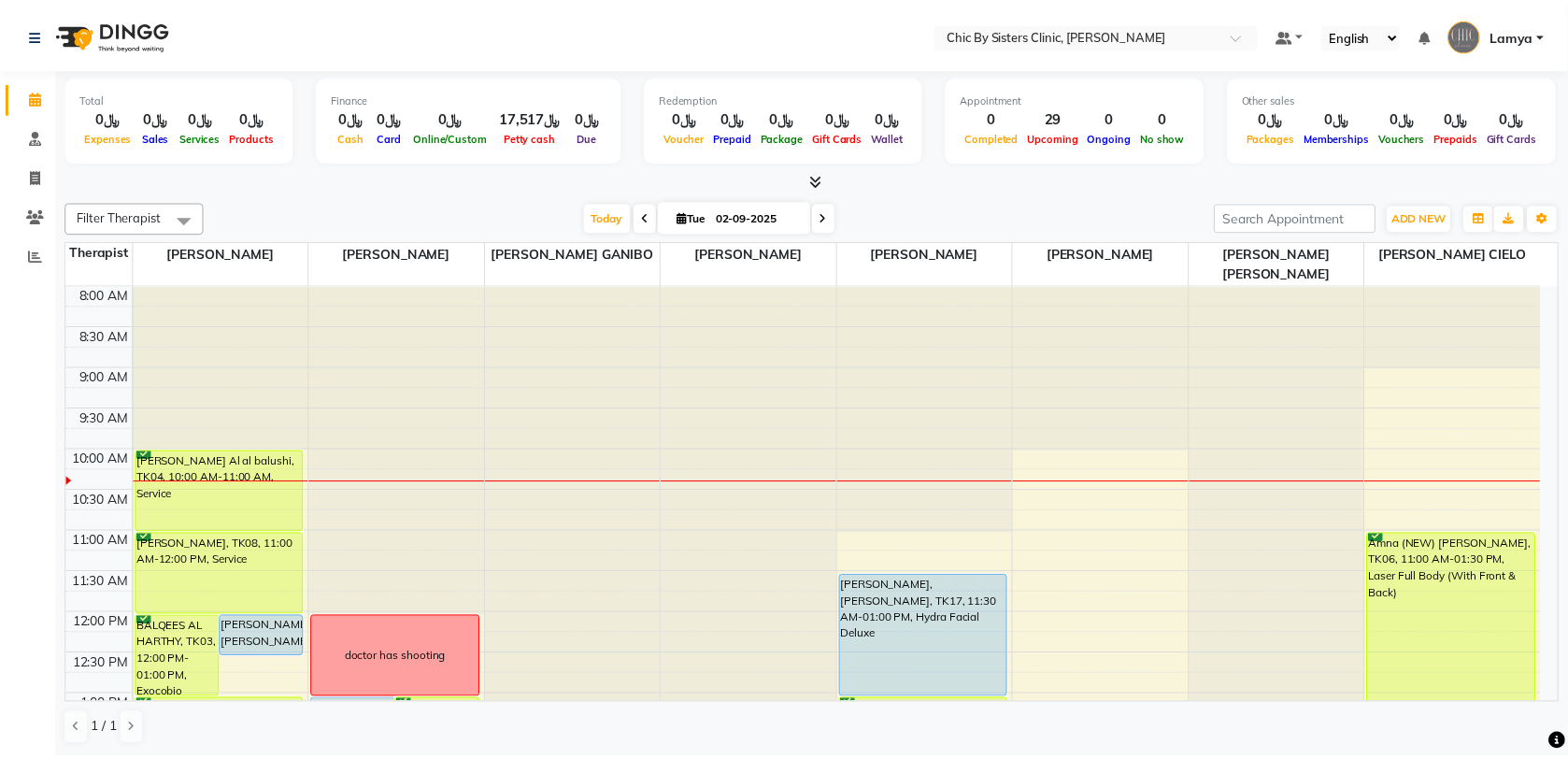
scroll to position [128, 0]
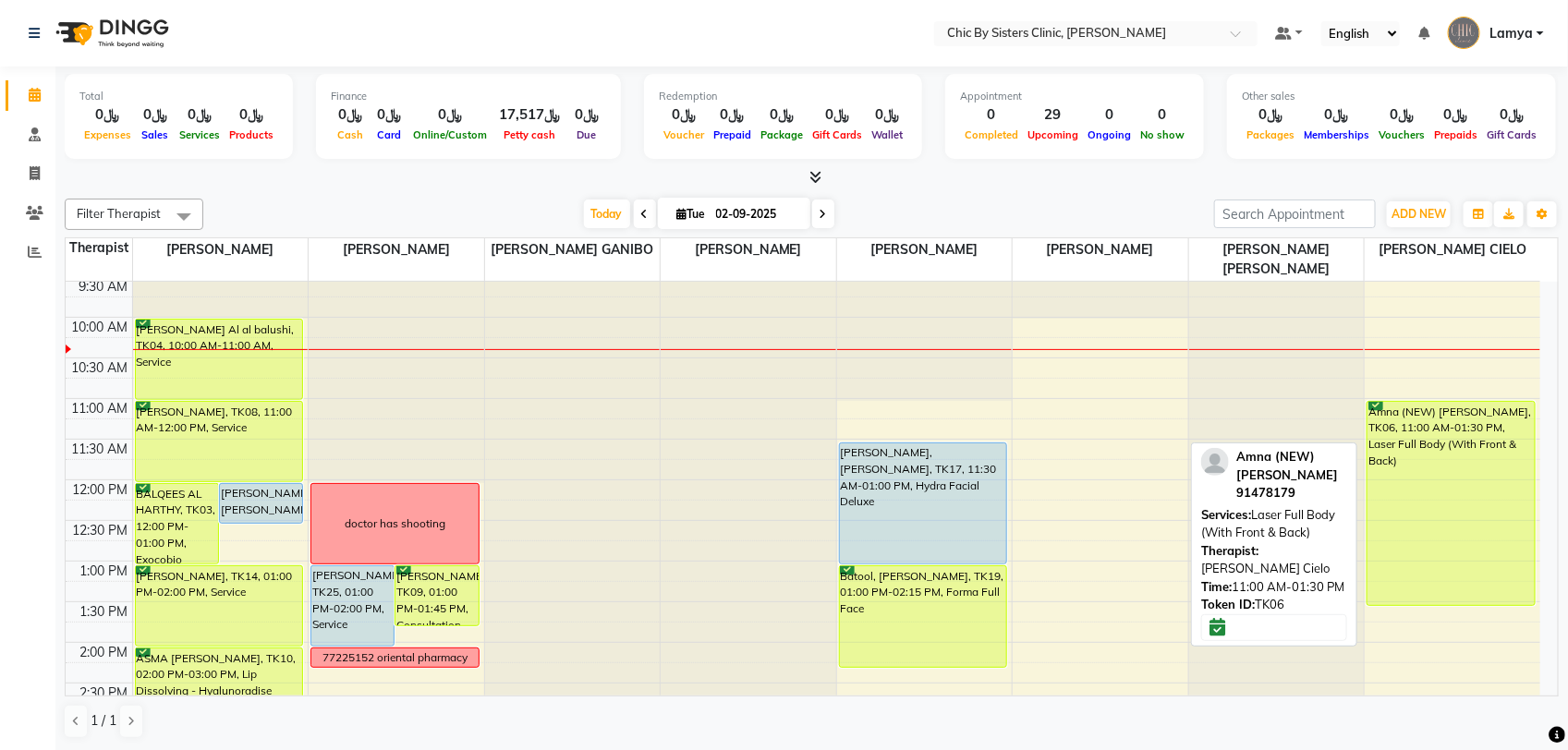
click at [1443, 434] on div "Amna (NEW) [PERSON_NAME], TK06, 11:00 AM-01:30 PM, Laser Full Body (With Front …" at bounding box center [1451, 503] width 167 height 203
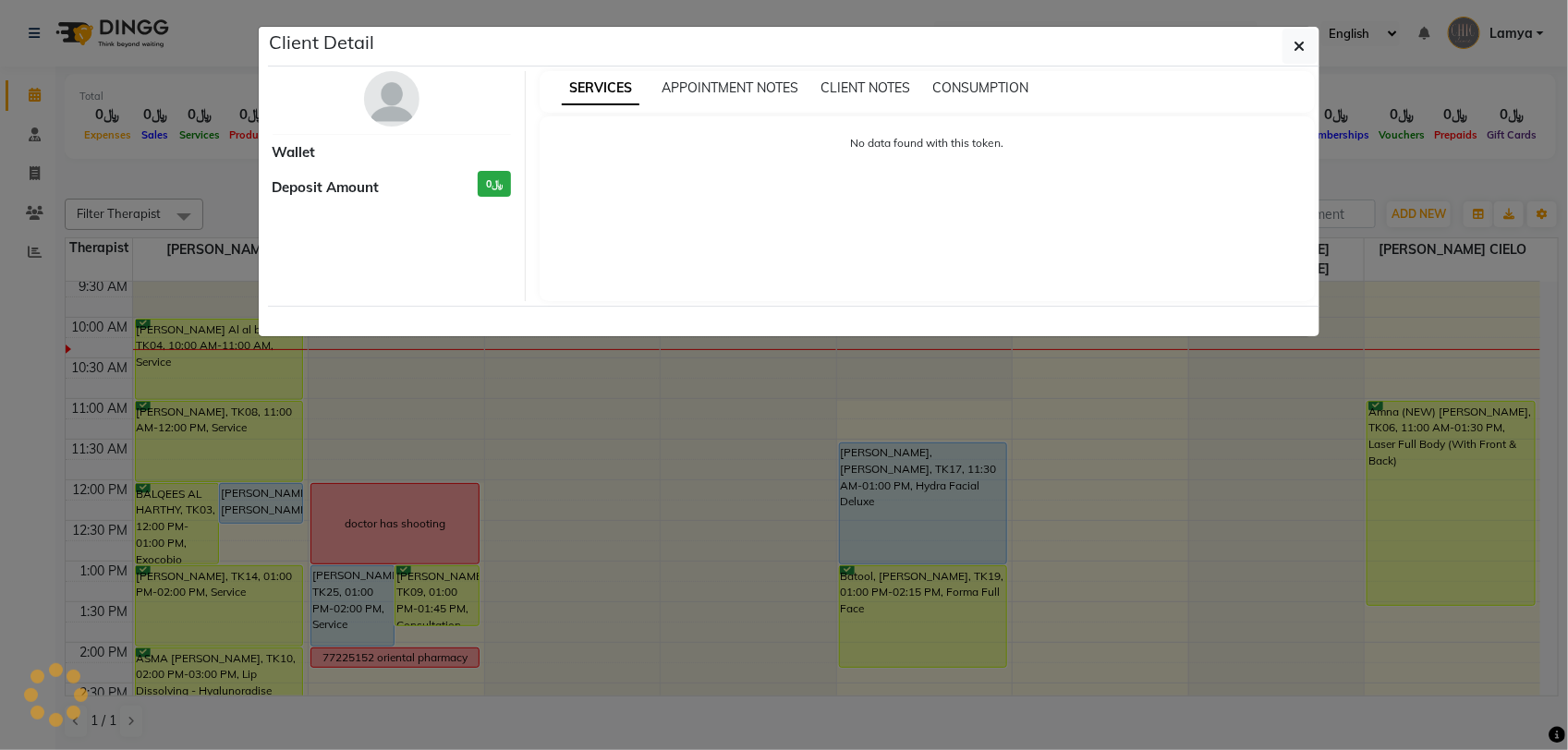
select select "6"
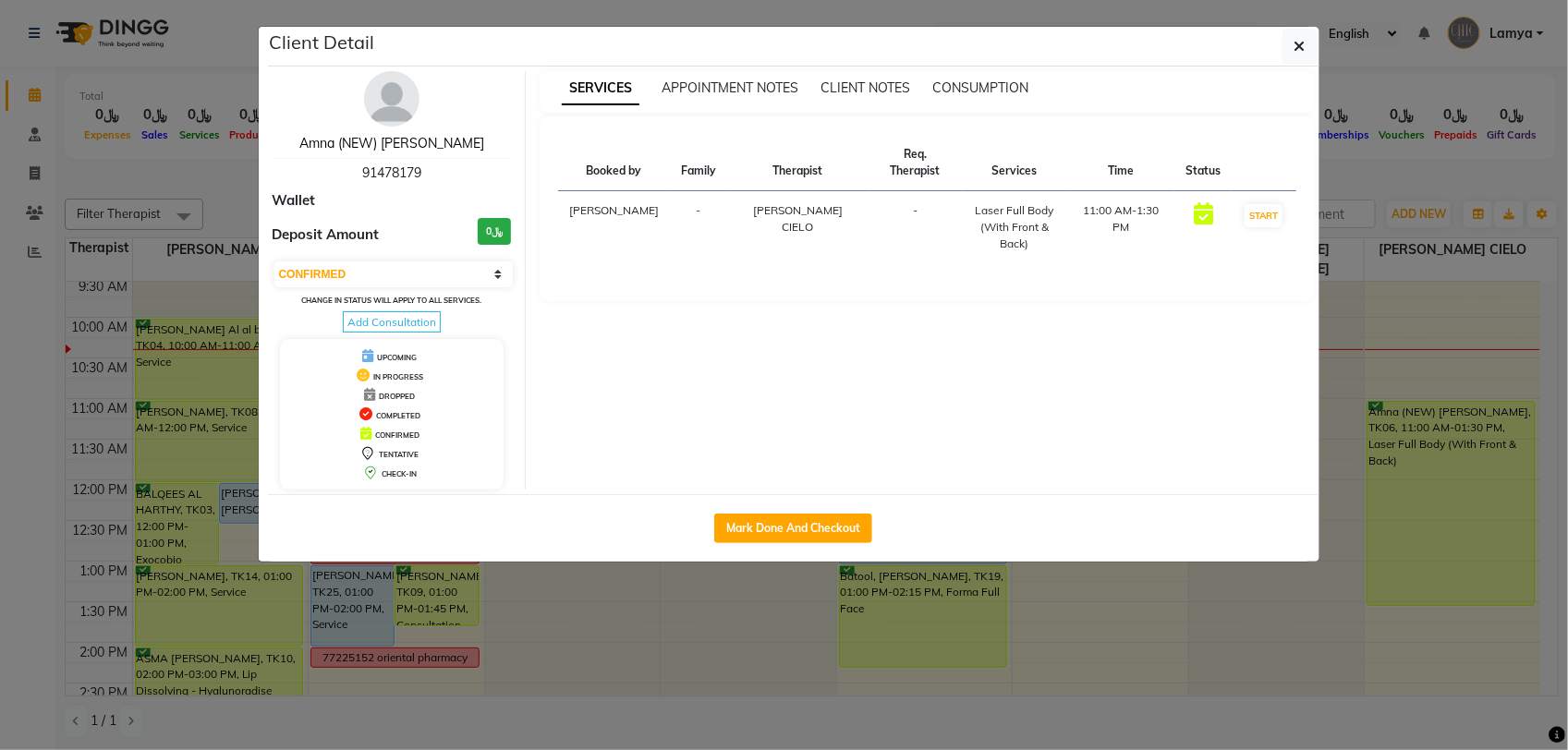
click at [396, 141] on link "Amna (NEW) Al Balushi" at bounding box center [392, 143] width 185 height 17
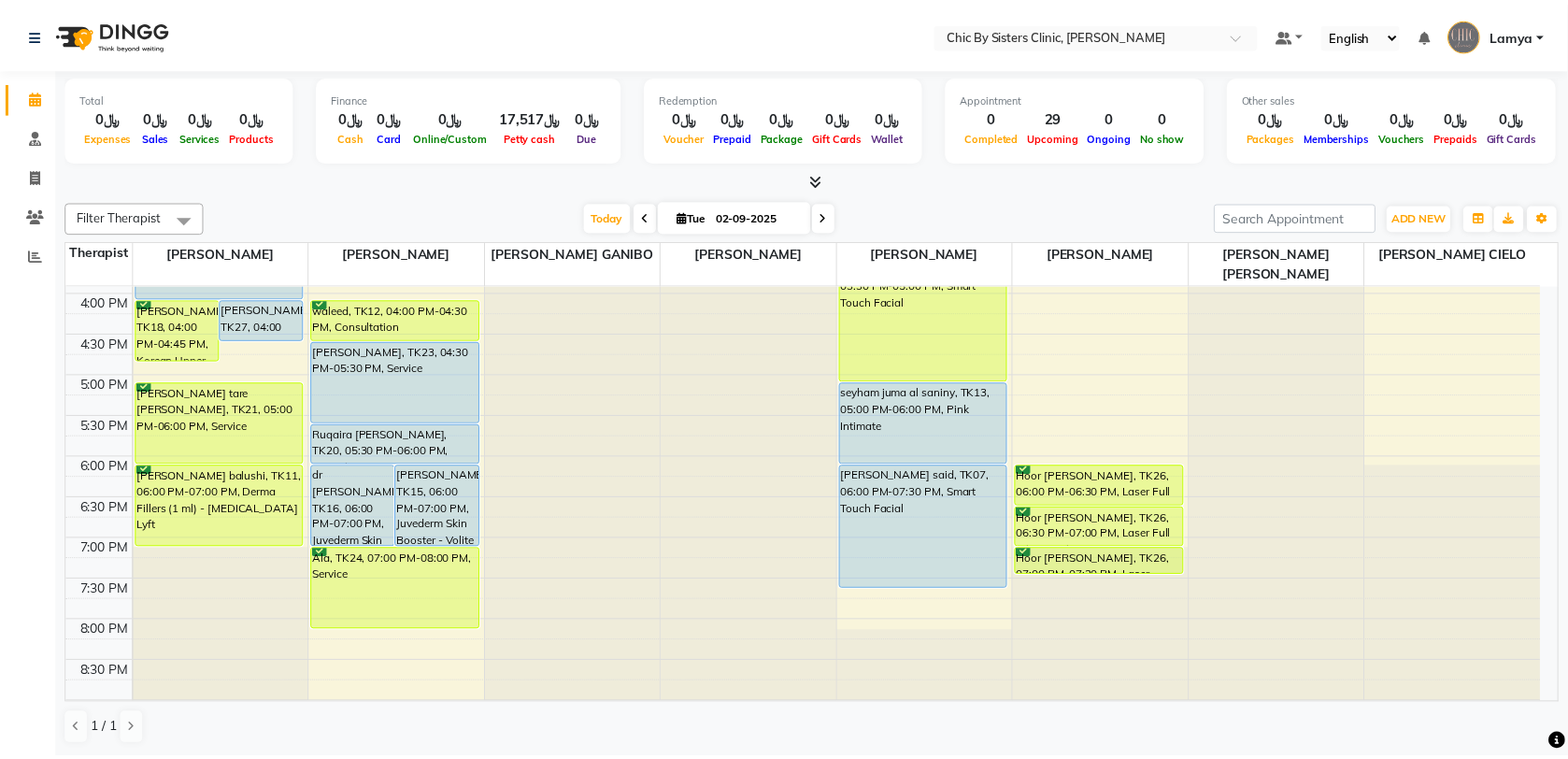
scroll to position [715, 0]
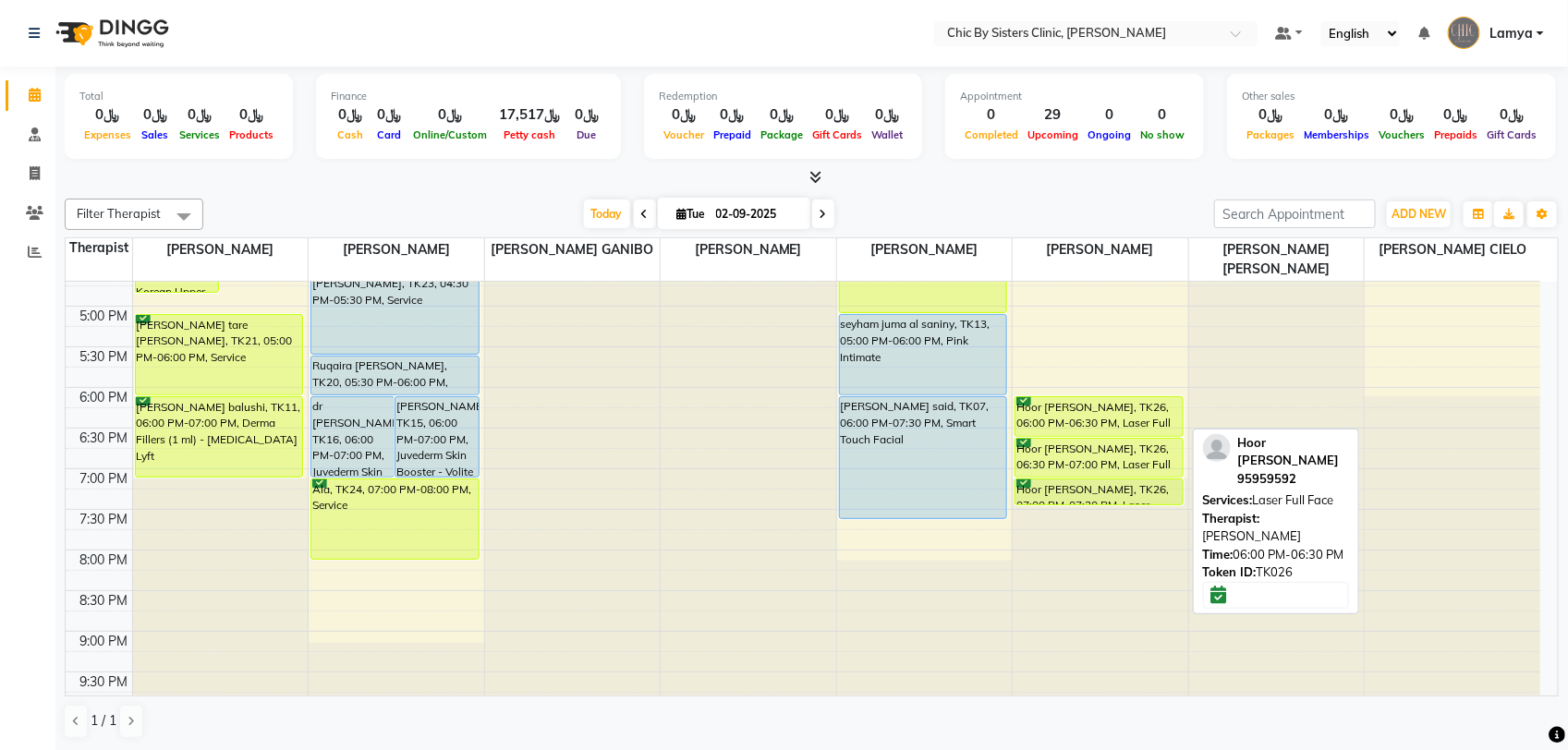
click at [1073, 413] on div "Hoor [PERSON_NAME], TK26, 06:00 PM-06:30 PM, Laser Full Face" at bounding box center [1098, 416] width 167 height 38
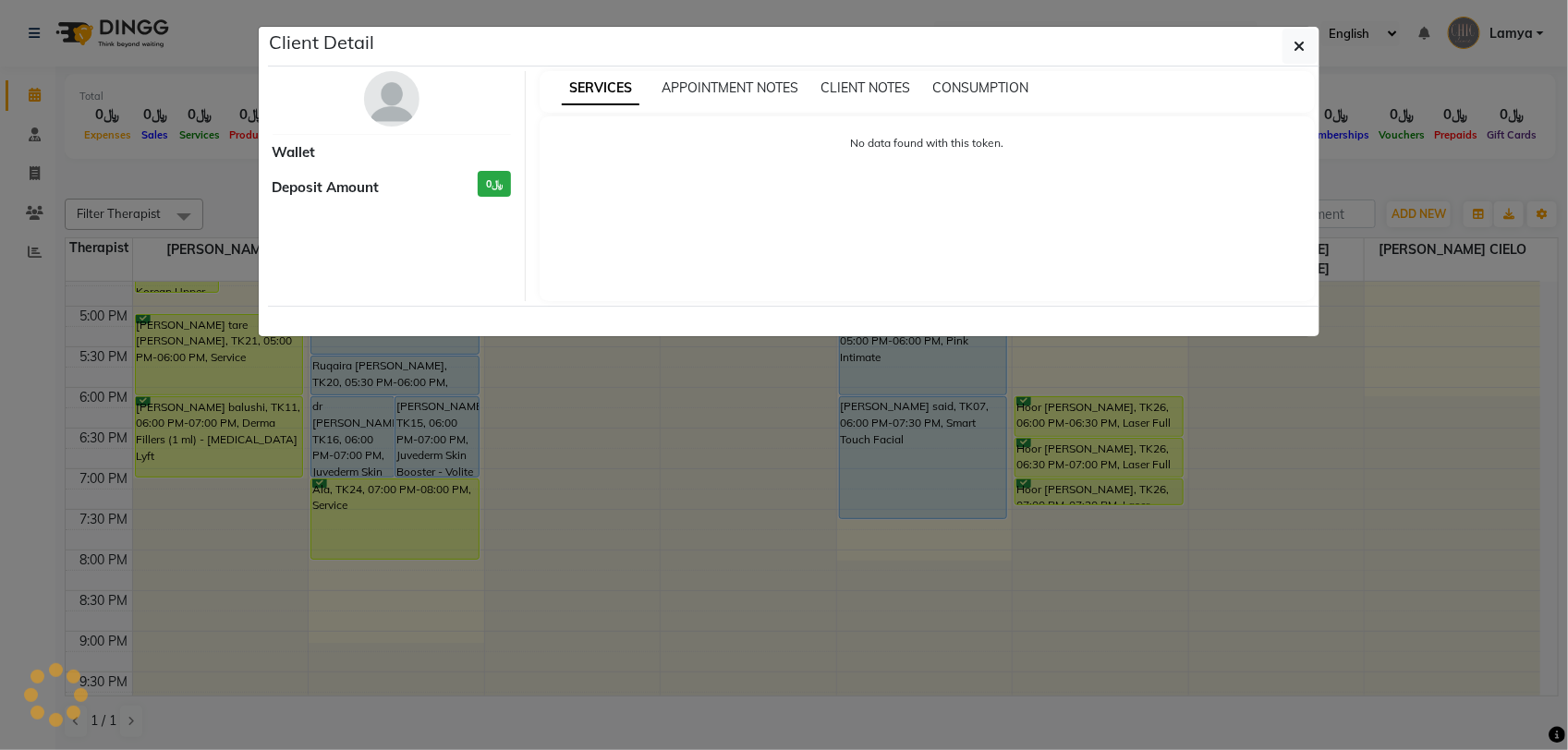
select select "6"
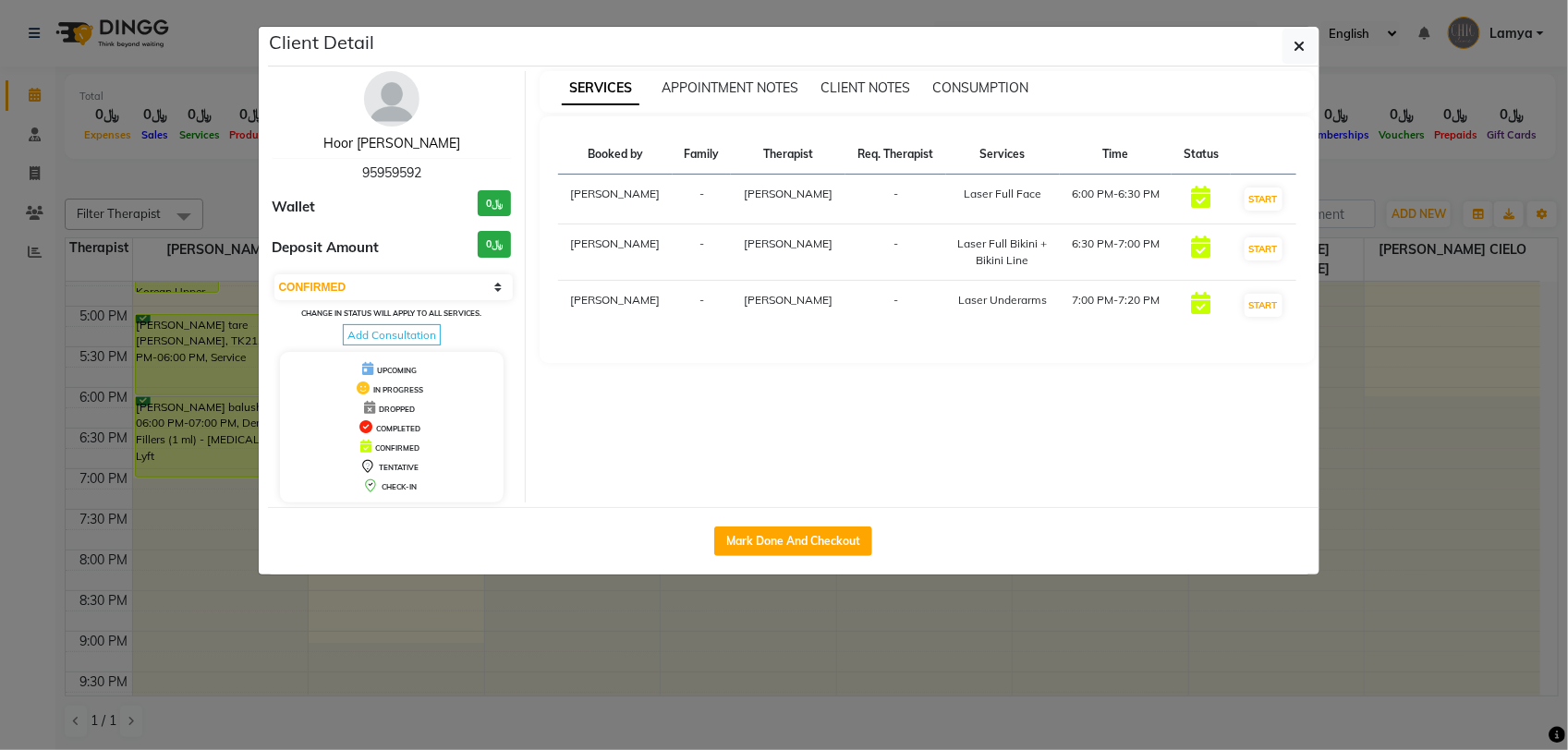
click at [402, 145] on link "Hoor Issa Al Zadjali" at bounding box center [391, 143] width 137 height 17
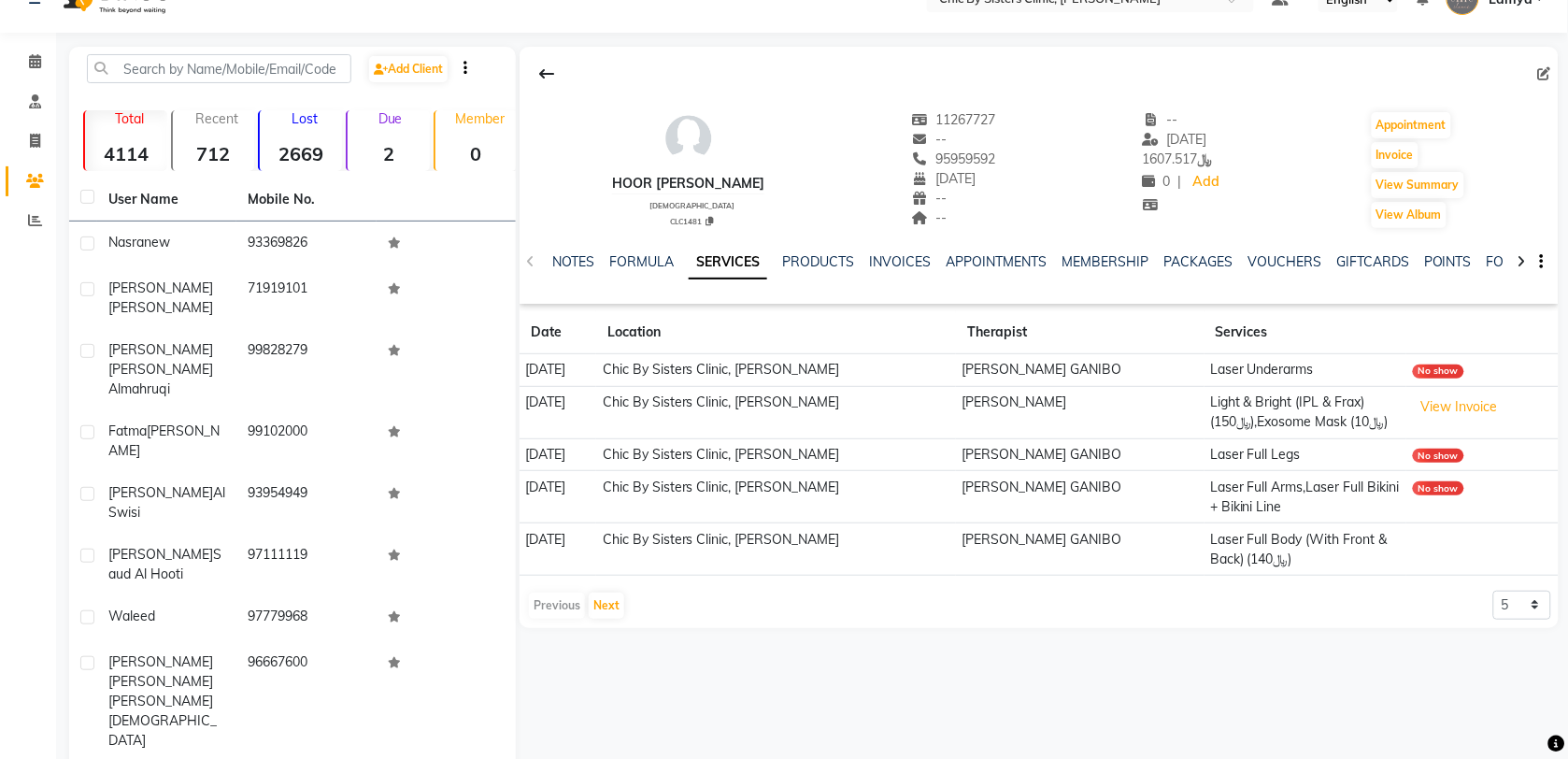
scroll to position [19, 0]
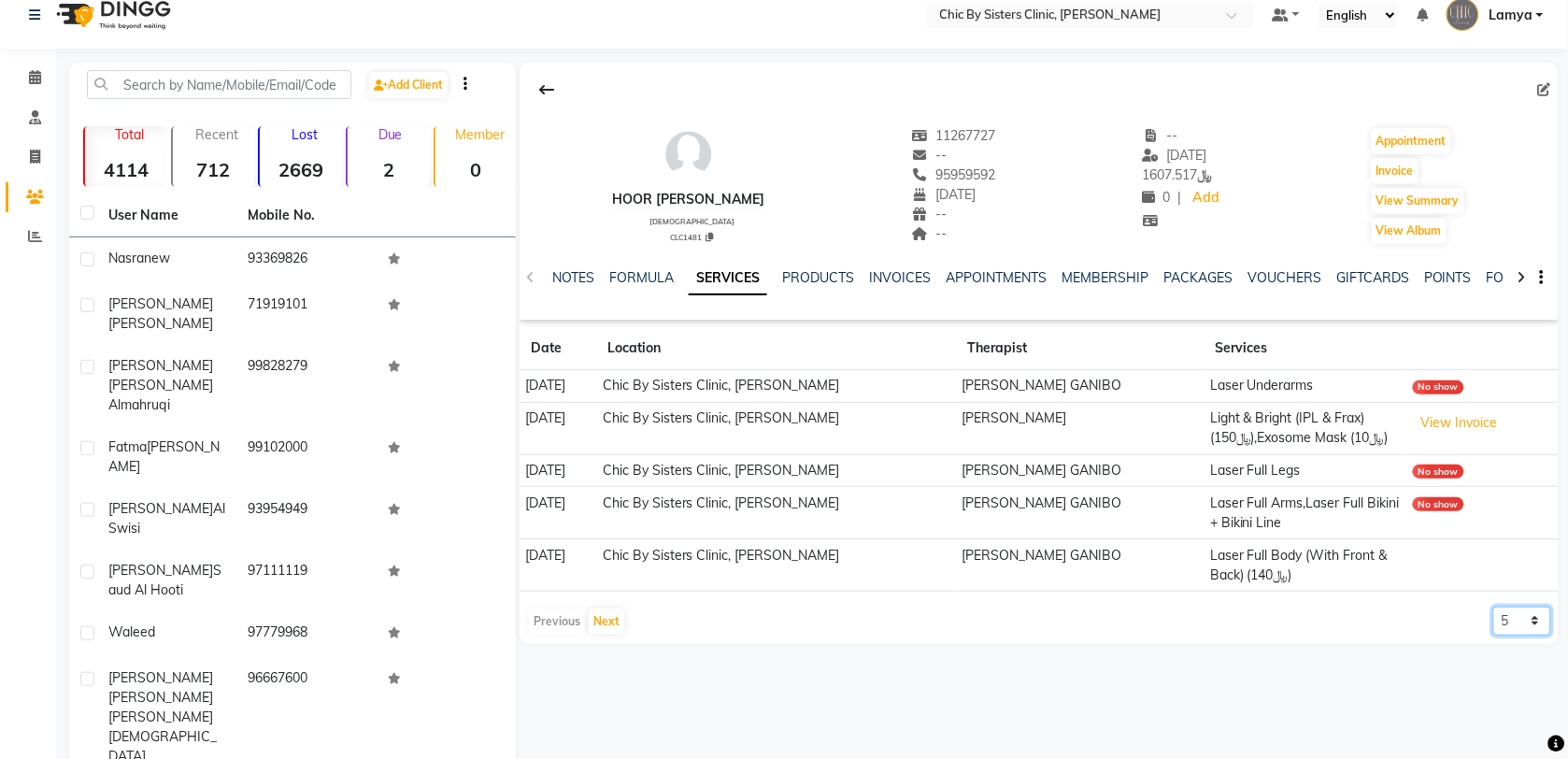
click at [1535, 619] on select "5 10 50 100 500" at bounding box center [1522, 621] width 58 height 29
click at [602, 627] on button "Next" at bounding box center [606, 622] width 36 height 26
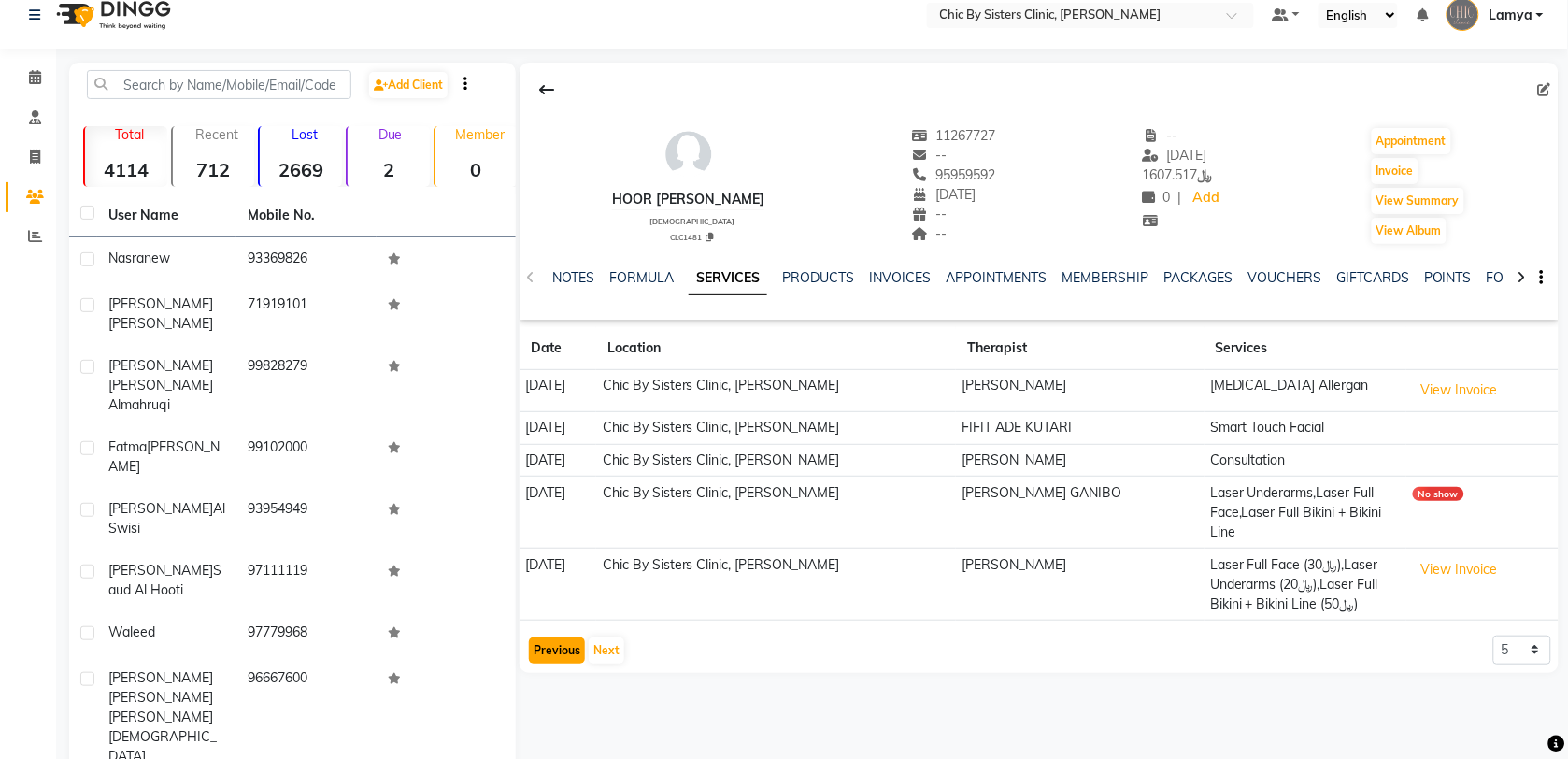
click at [565, 649] on button "Previous" at bounding box center [557, 650] width 56 height 26
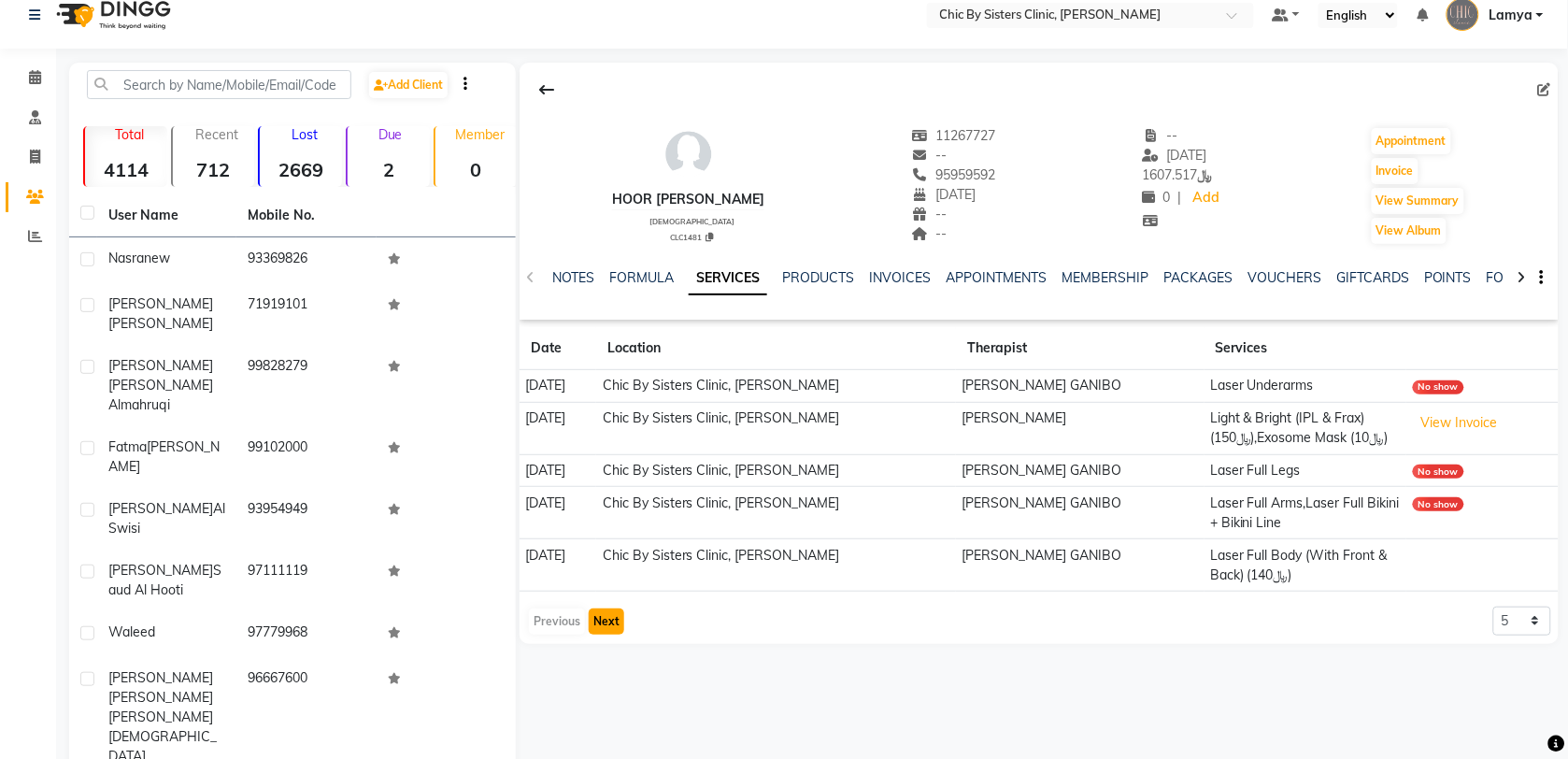
click at [608, 622] on button "Next" at bounding box center [606, 622] width 36 height 26
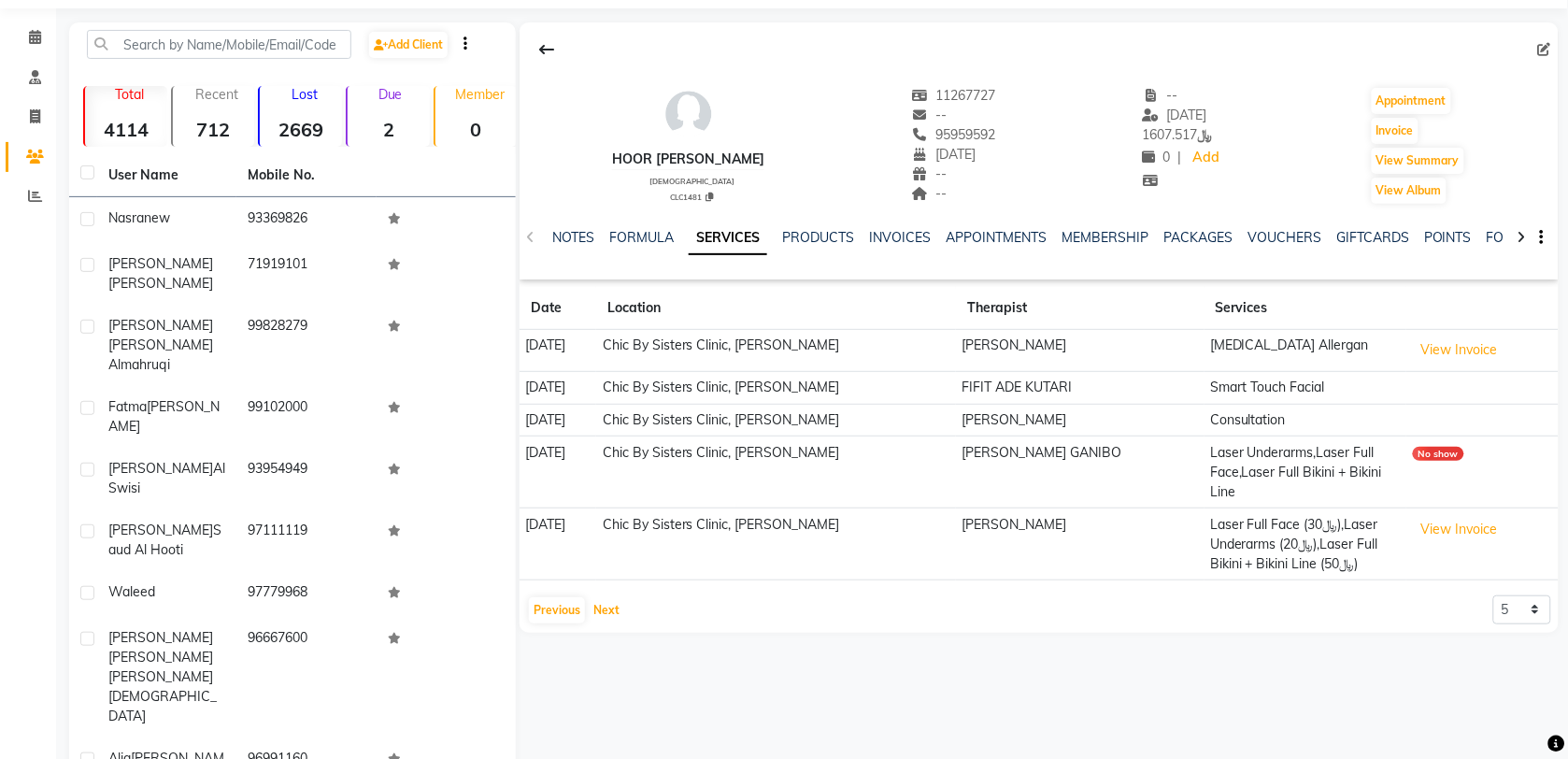
scroll to position [36, 0]
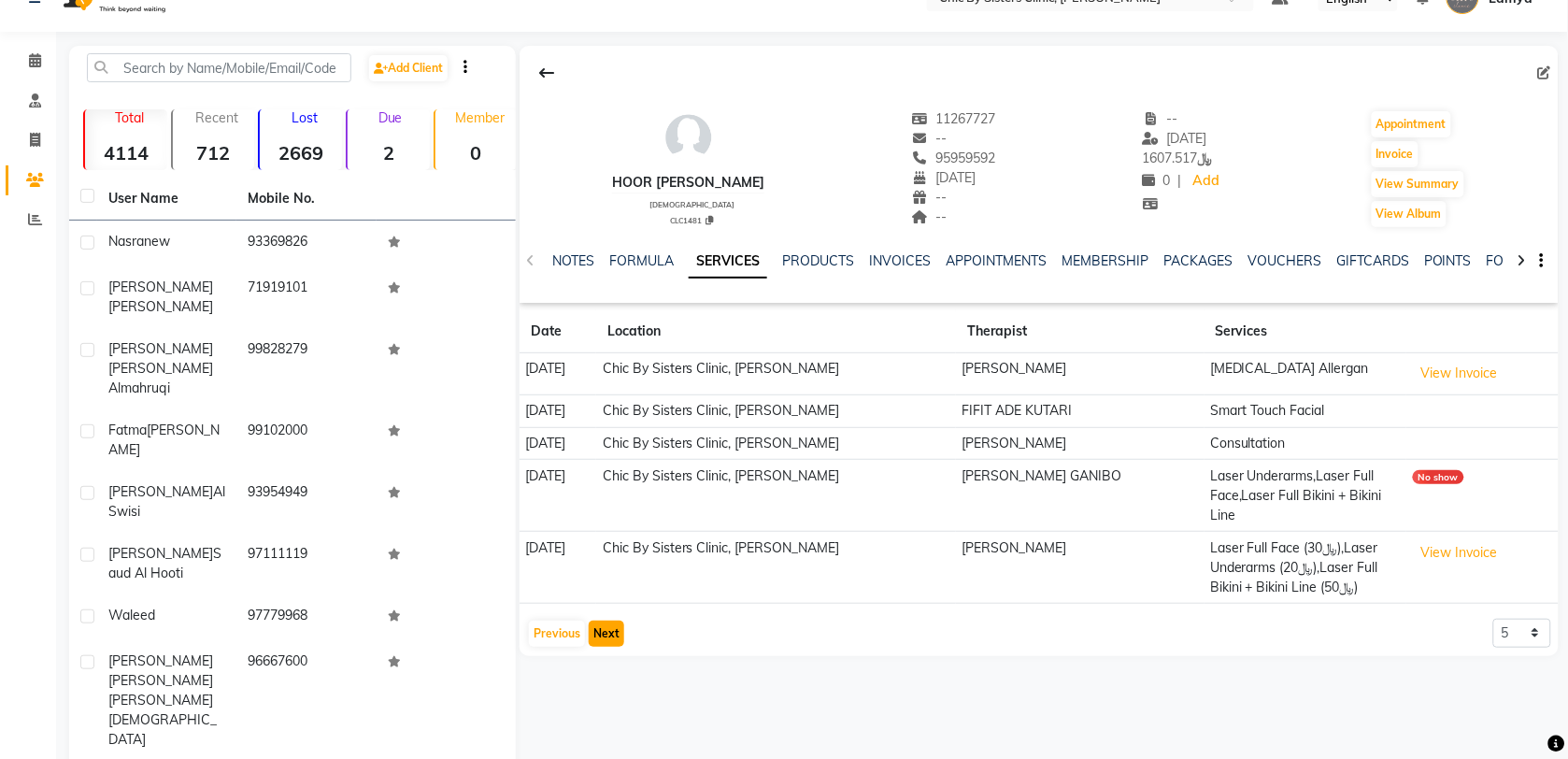
click at [603, 637] on button "Next" at bounding box center [606, 633] width 36 height 26
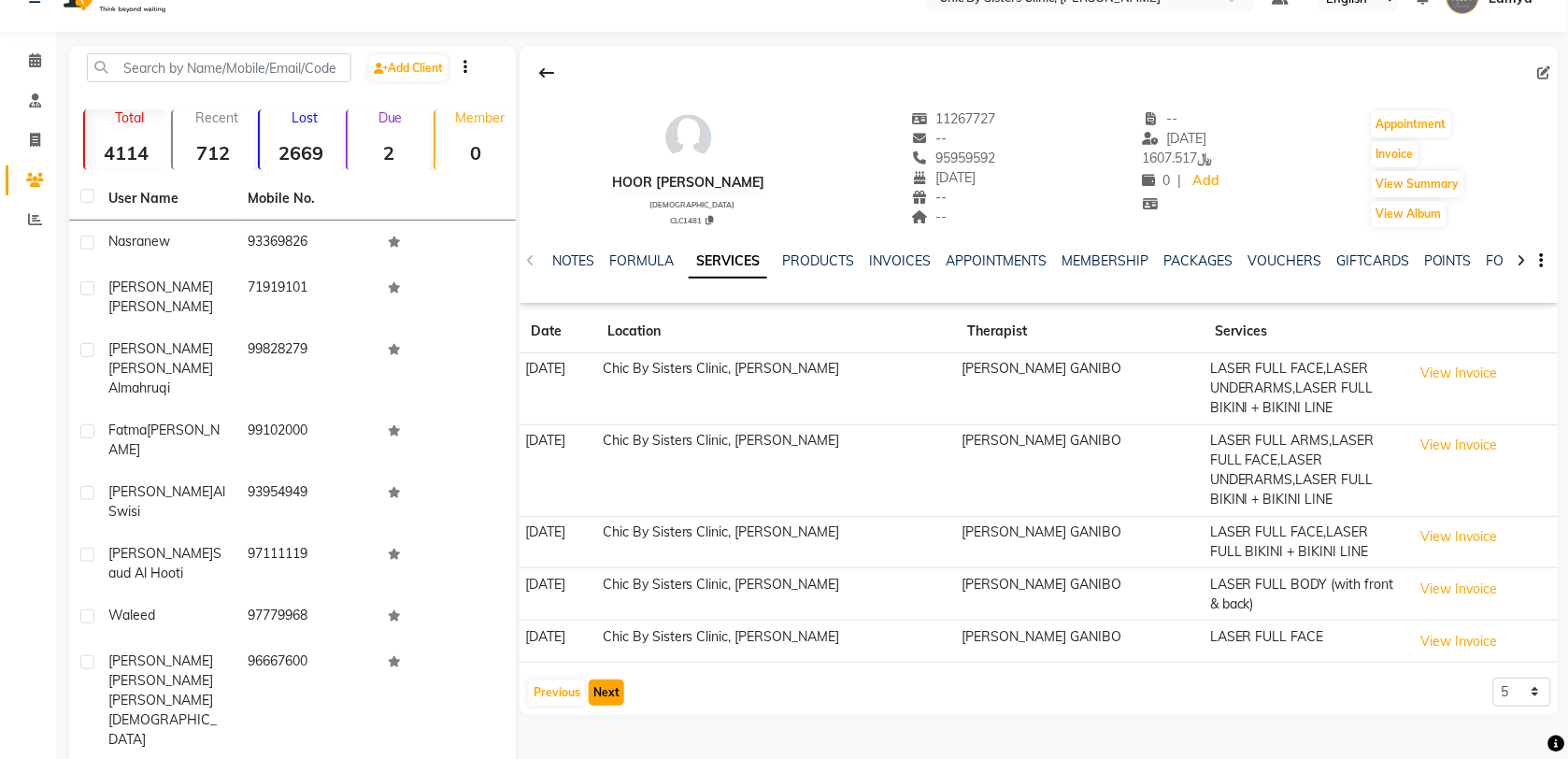
click at [604, 699] on button "Next" at bounding box center [606, 692] width 36 height 26
